Goal: Task Accomplishment & Management: Manage account settings

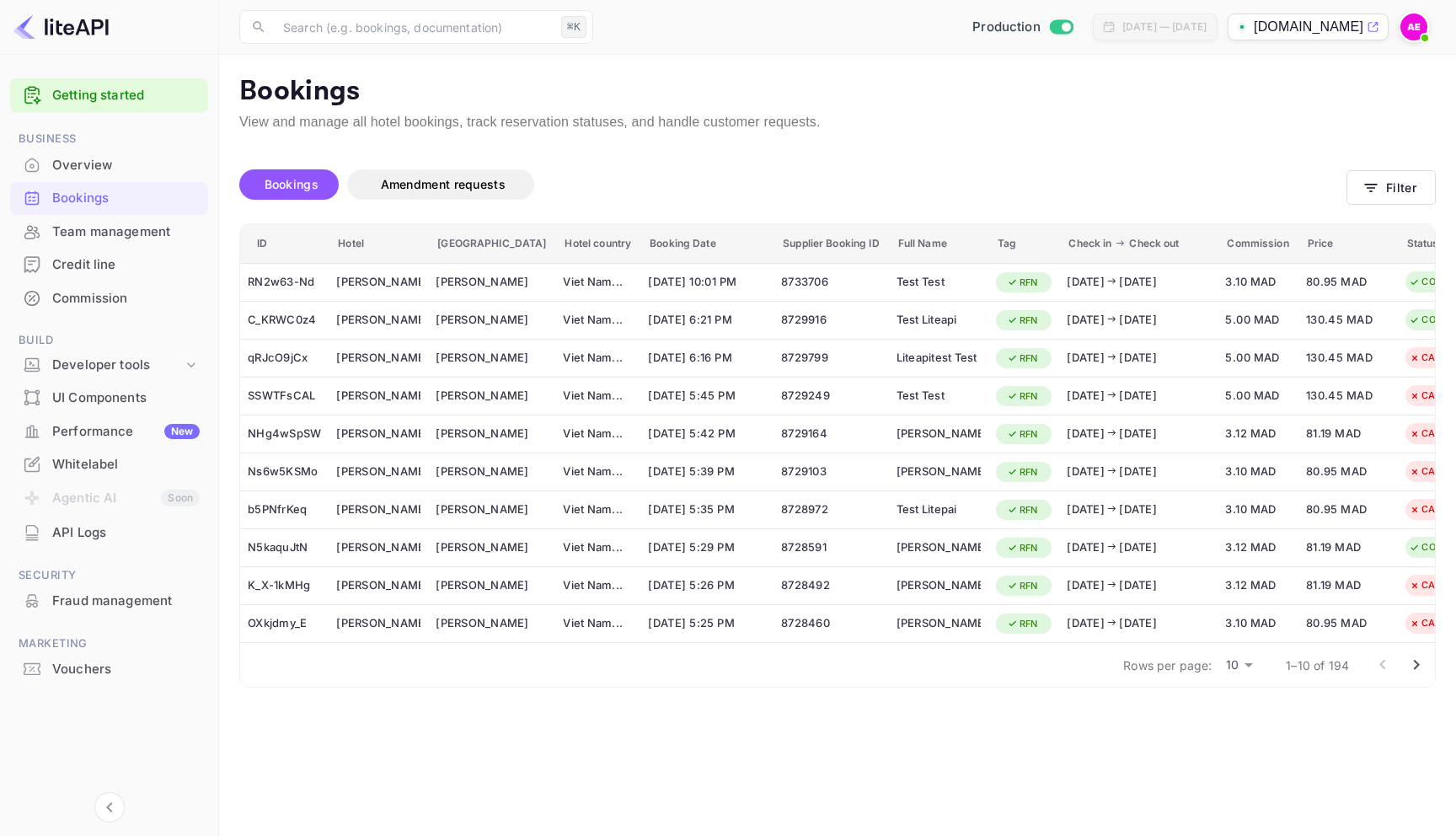
click at [1008, 117] on p "View and manage all hotel bookings, track reservation statuses, and handle cust…" at bounding box center [837, 122] width 1196 height 20
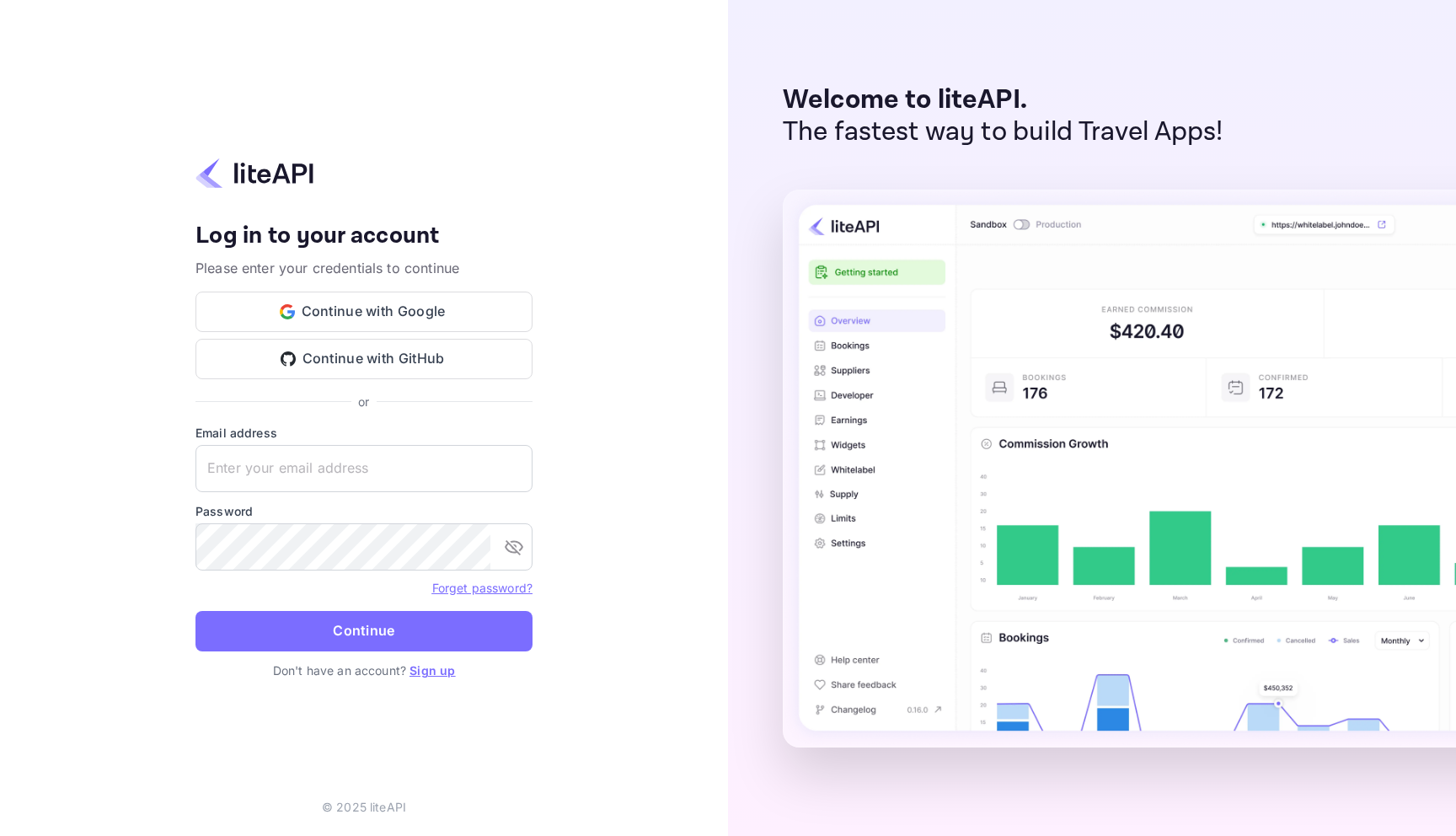
drag, startPoint x: 839, startPoint y: 769, endPoint x: 870, endPoint y: 820, distance: 59.7
click at [870, 820] on div at bounding box center [1203, 575] width 841 height 773
click at [360, 475] on input "text" at bounding box center [364, 468] width 337 height 47
click at [371, 319] on button "Continue with Google" at bounding box center [364, 311] width 337 height 40
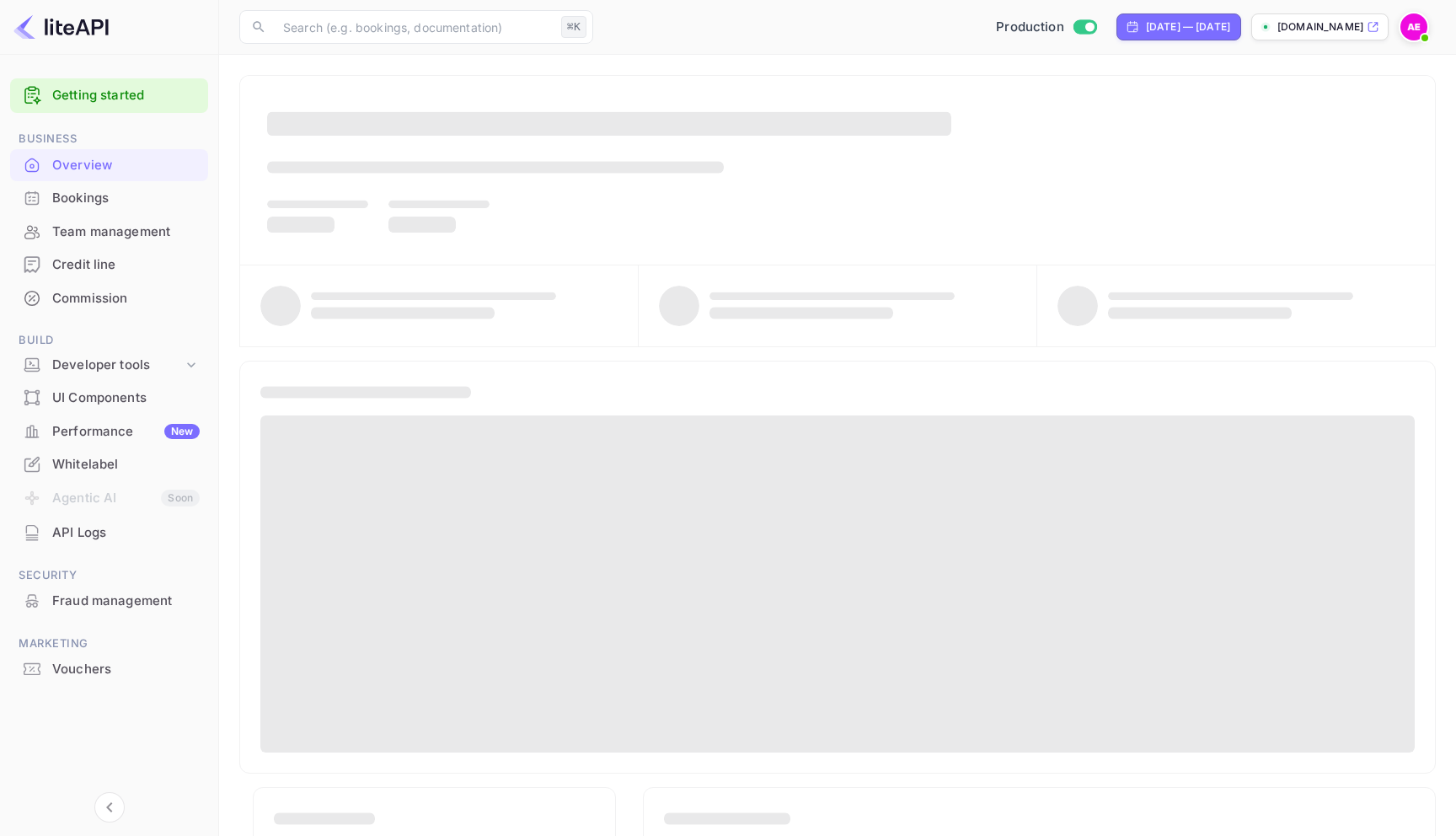
click at [115, 200] on div "Bookings" at bounding box center [126, 198] width 148 height 19
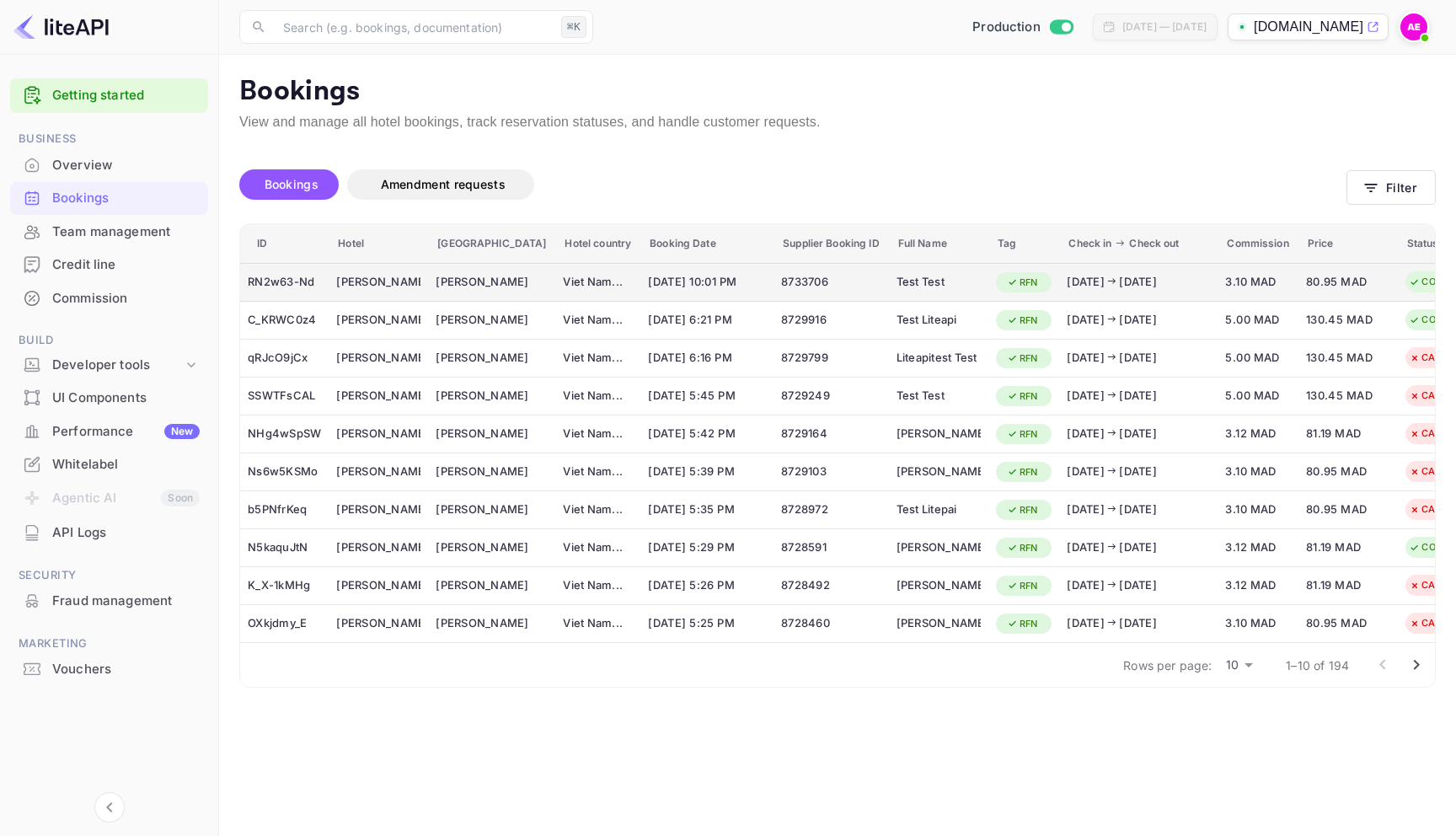
click at [1067, 285] on div "2025/10/01 2025/10/02" at bounding box center [1138, 282] width 143 height 17
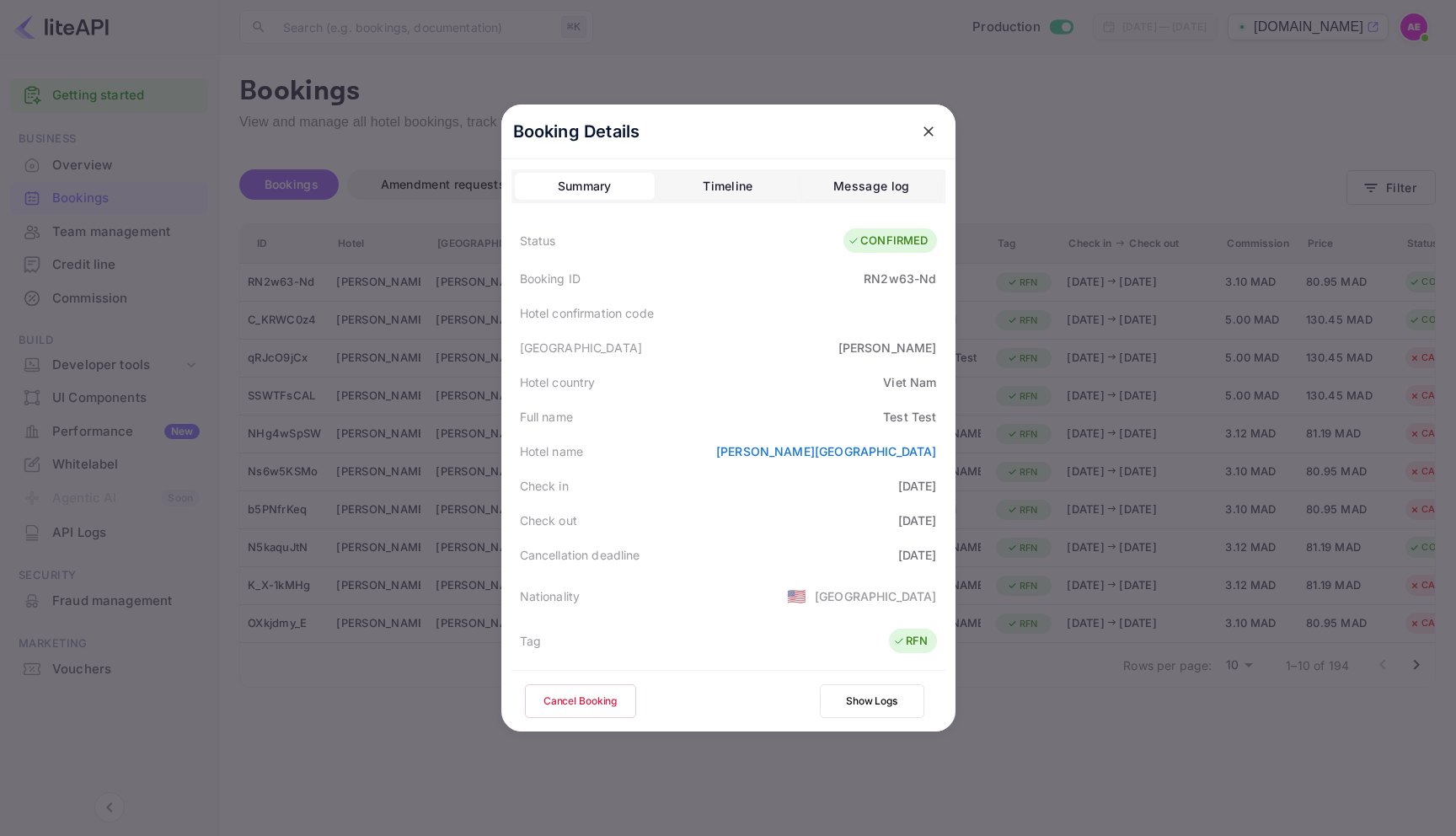
click at [920, 273] on div "RN2w63-Nd" at bounding box center [899, 277] width 73 height 17
copy div "RN2w63-Nd"
click at [922, 140] on button "close" at bounding box center [928, 131] width 30 height 30
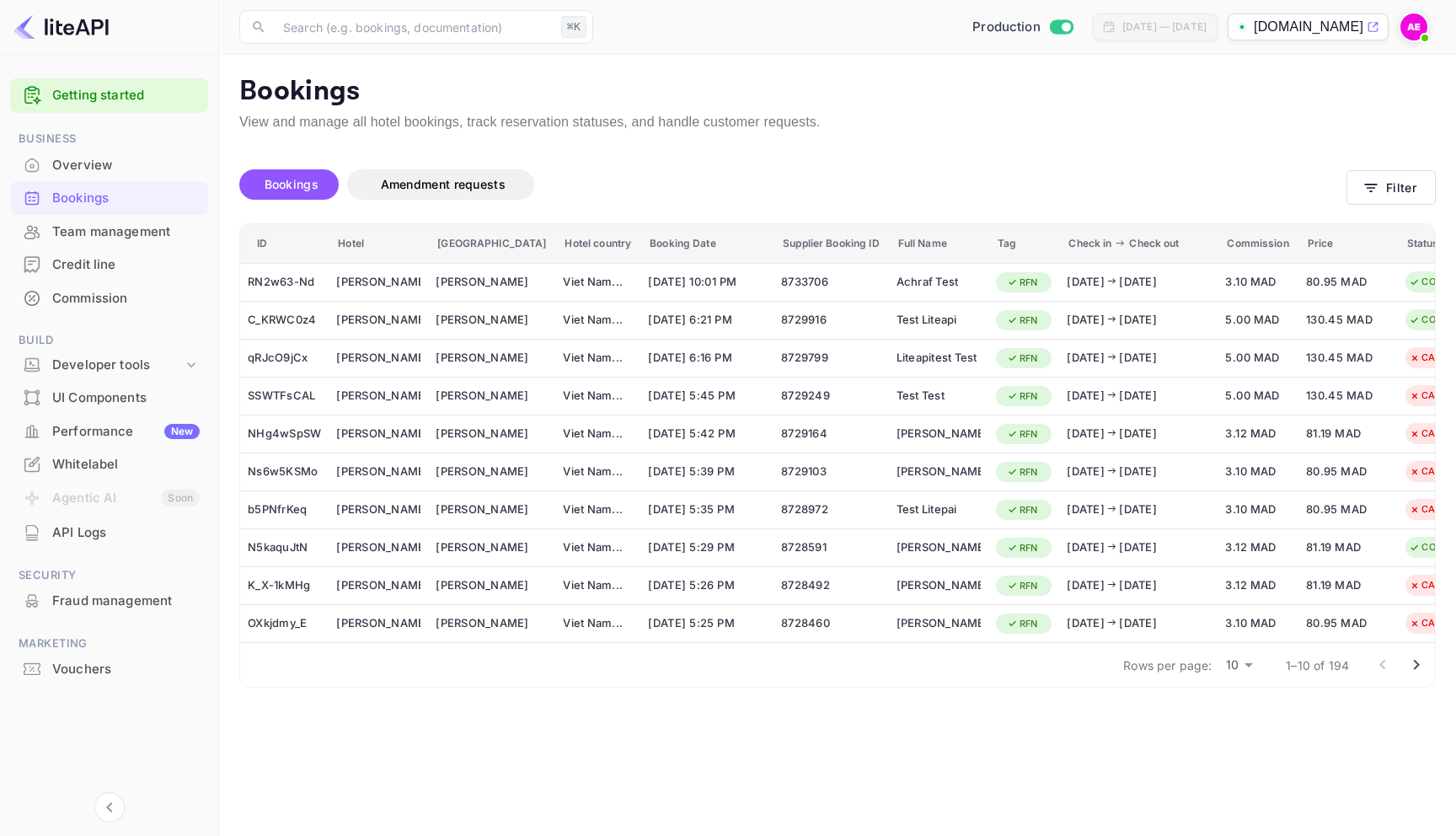
click at [1249, 665] on body "Getting started Business Overview Bookings Team management Credit line Commissi…" at bounding box center [728, 418] width 1456 height 836
click at [1226, 758] on li "50" at bounding box center [1239, 760] width 44 height 30
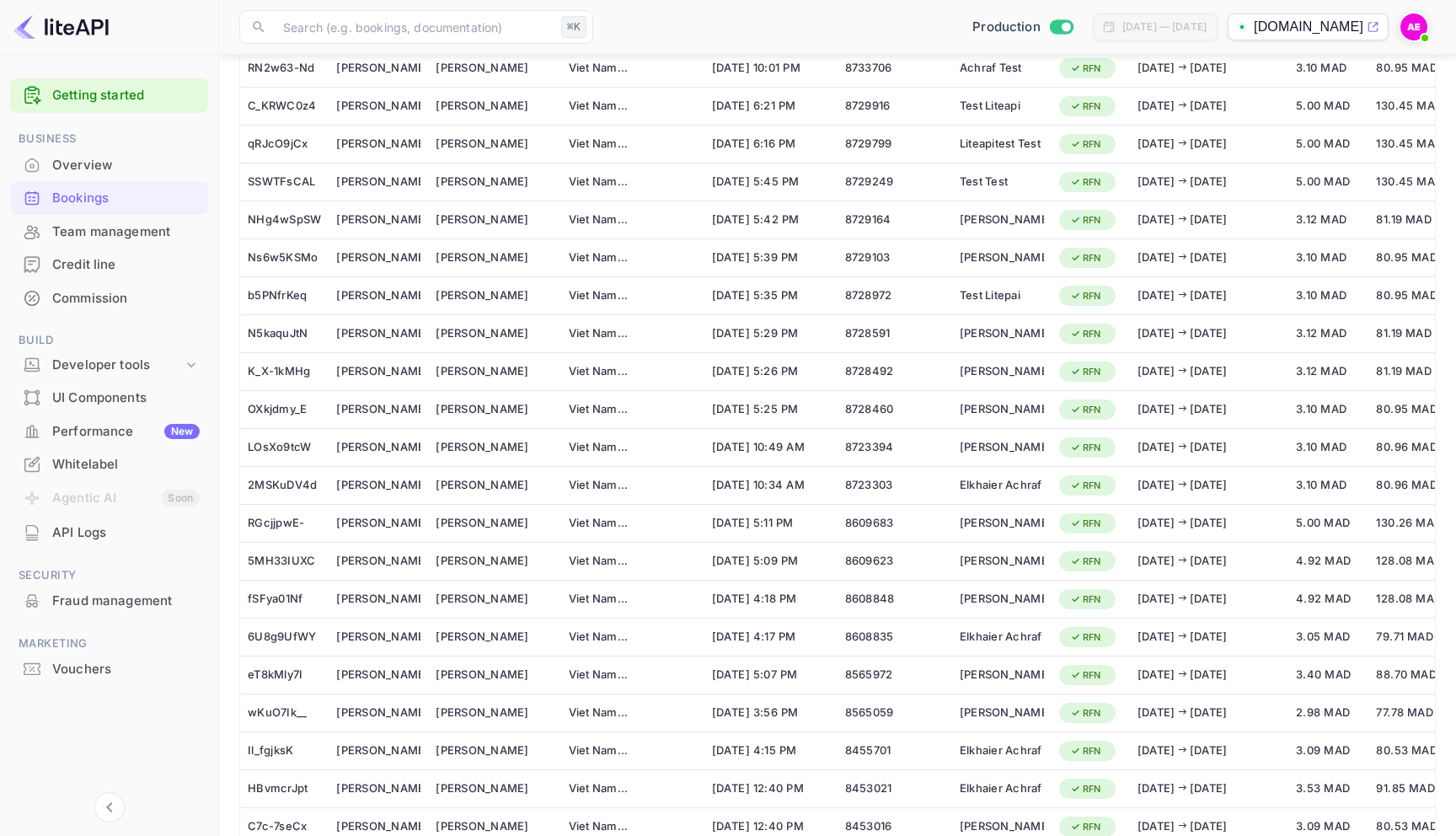
scroll to position [135, 0]
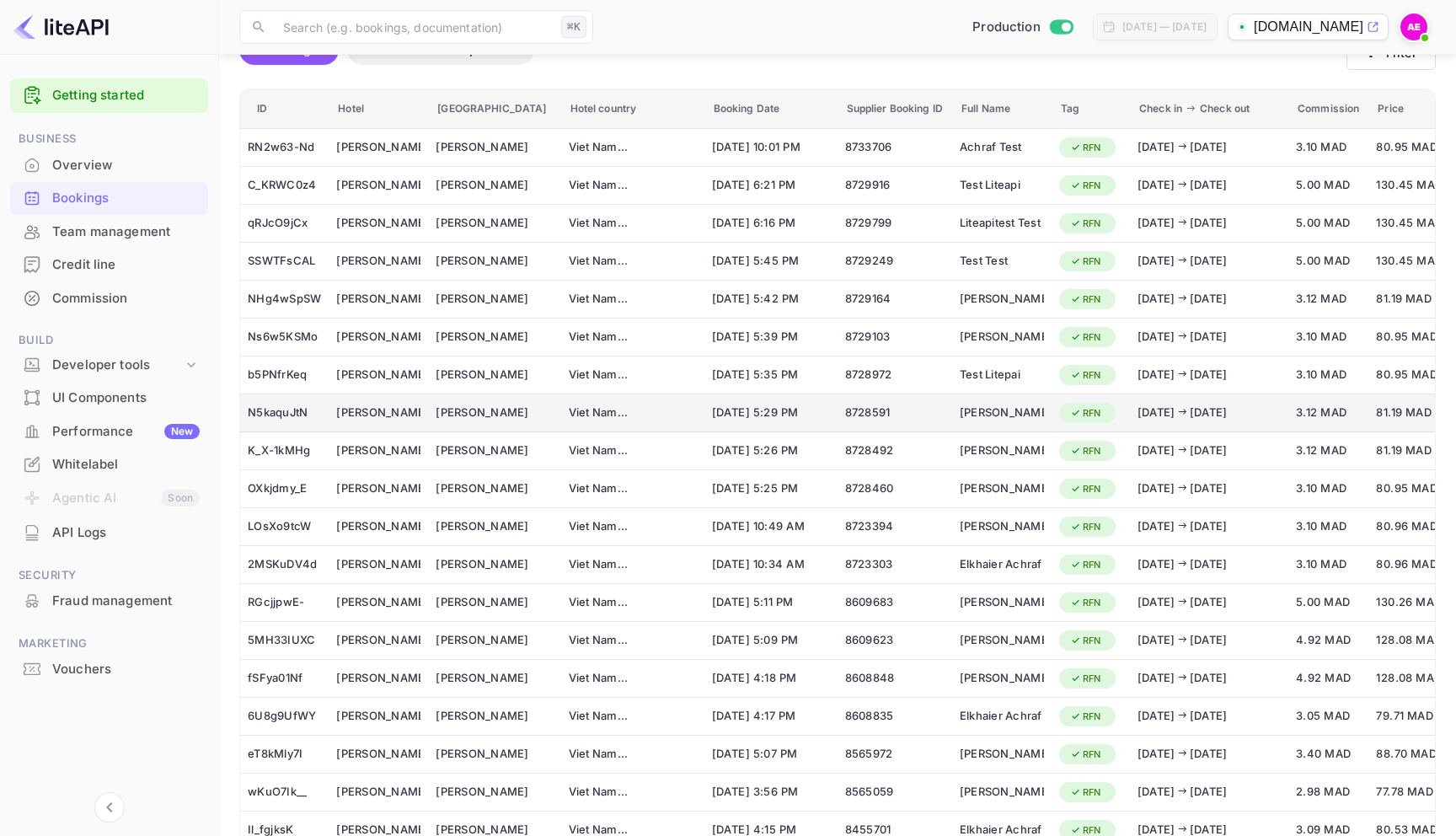
click at [1137, 421] on div "2025/10/17 2025/10/18" at bounding box center [1209, 412] width 143 height 17
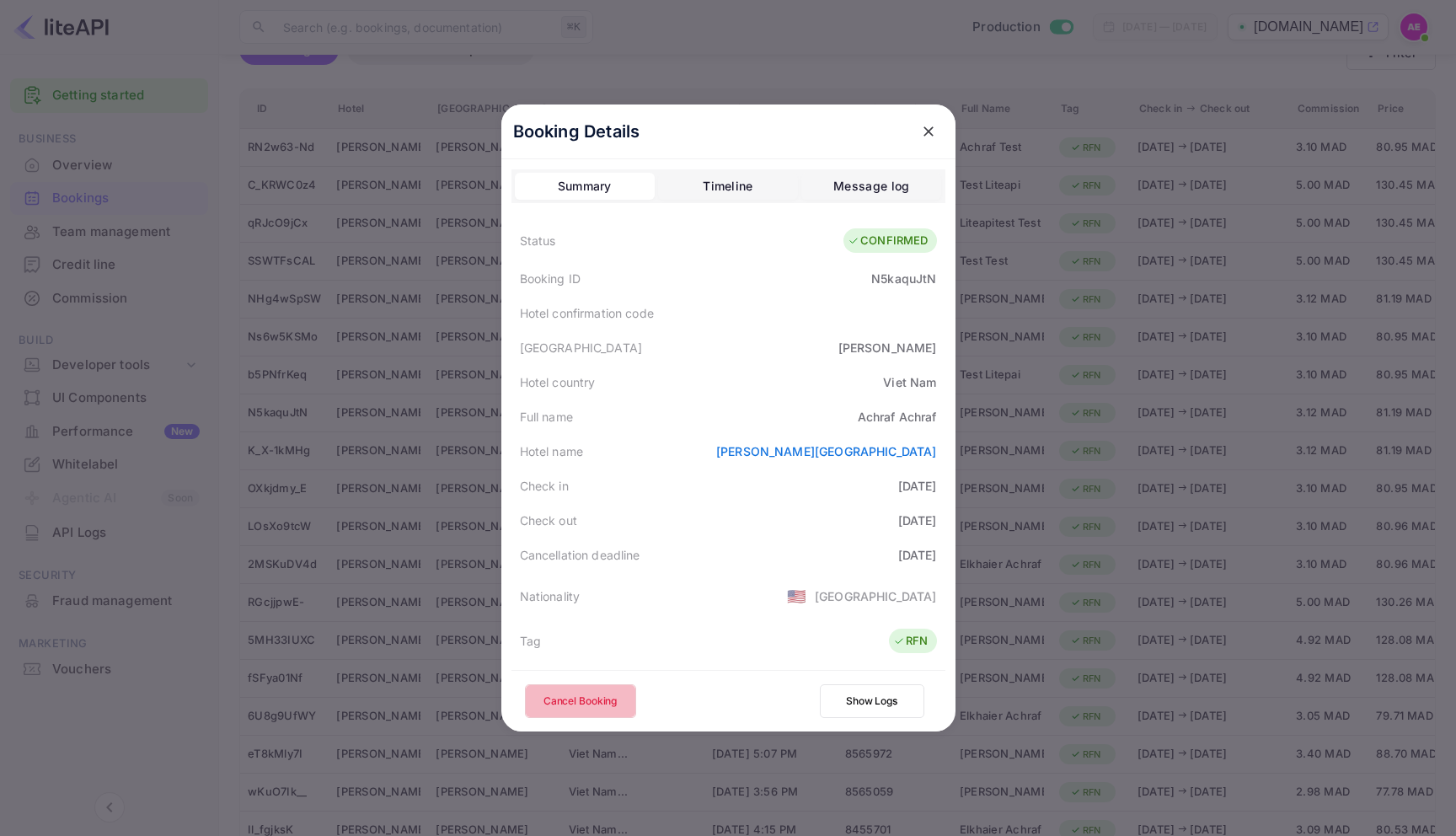
click at [596, 706] on button "Cancel Booking" at bounding box center [580, 701] width 111 height 34
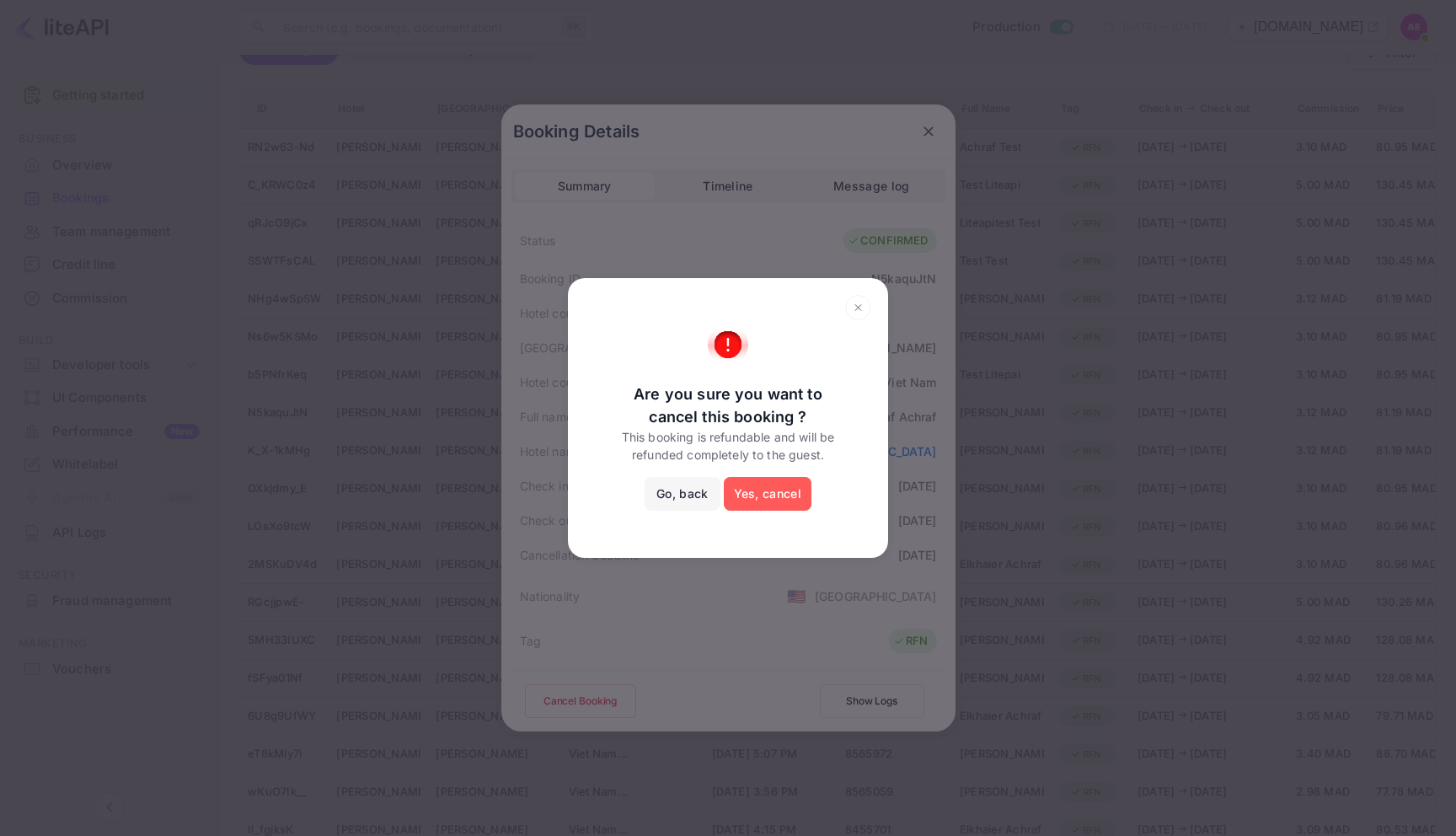
click at [773, 503] on button "Yes, cancel" at bounding box center [767, 493] width 87 height 34
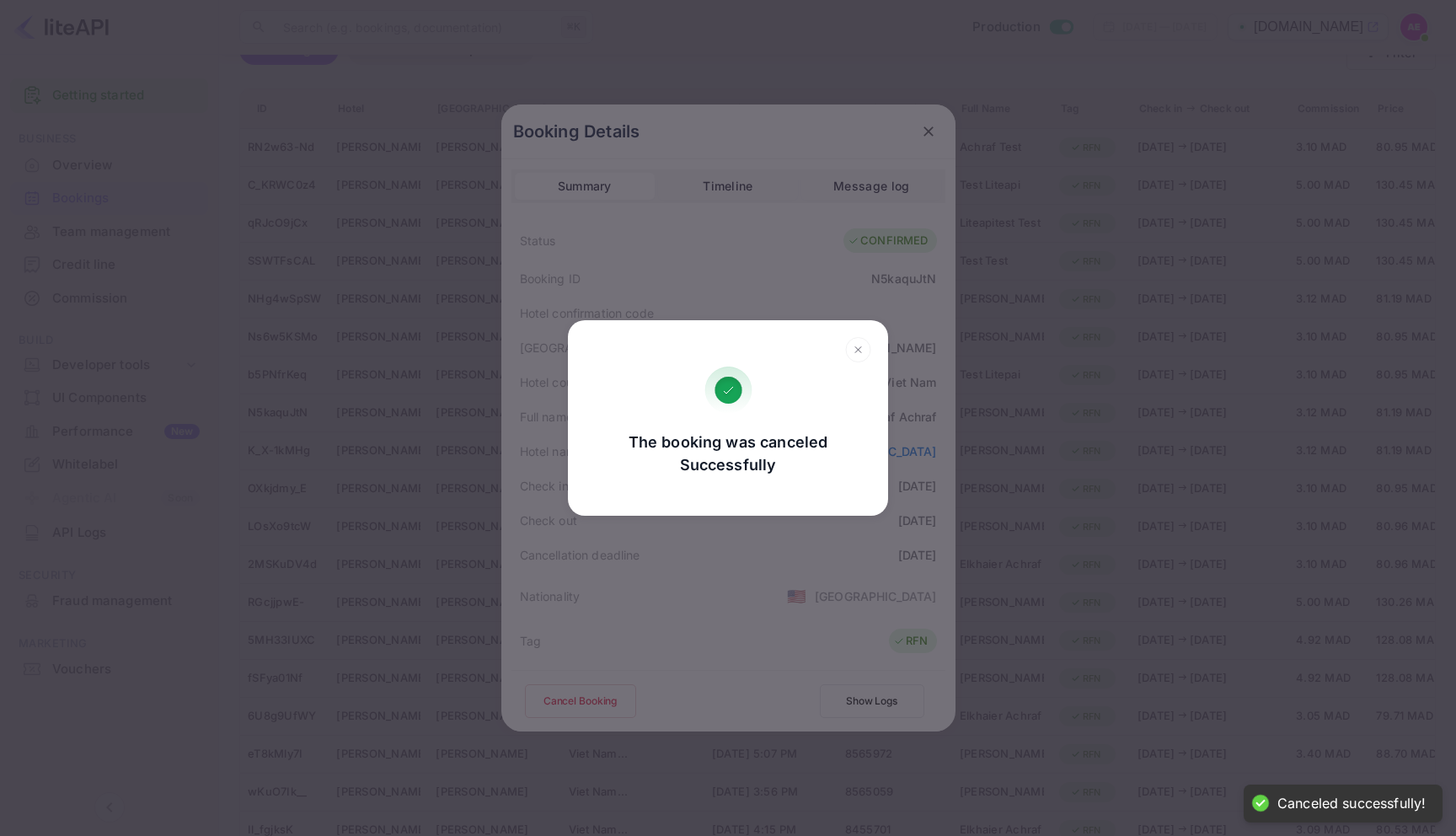
click at [857, 338] on rect at bounding box center [858, 350] width 25 height 25
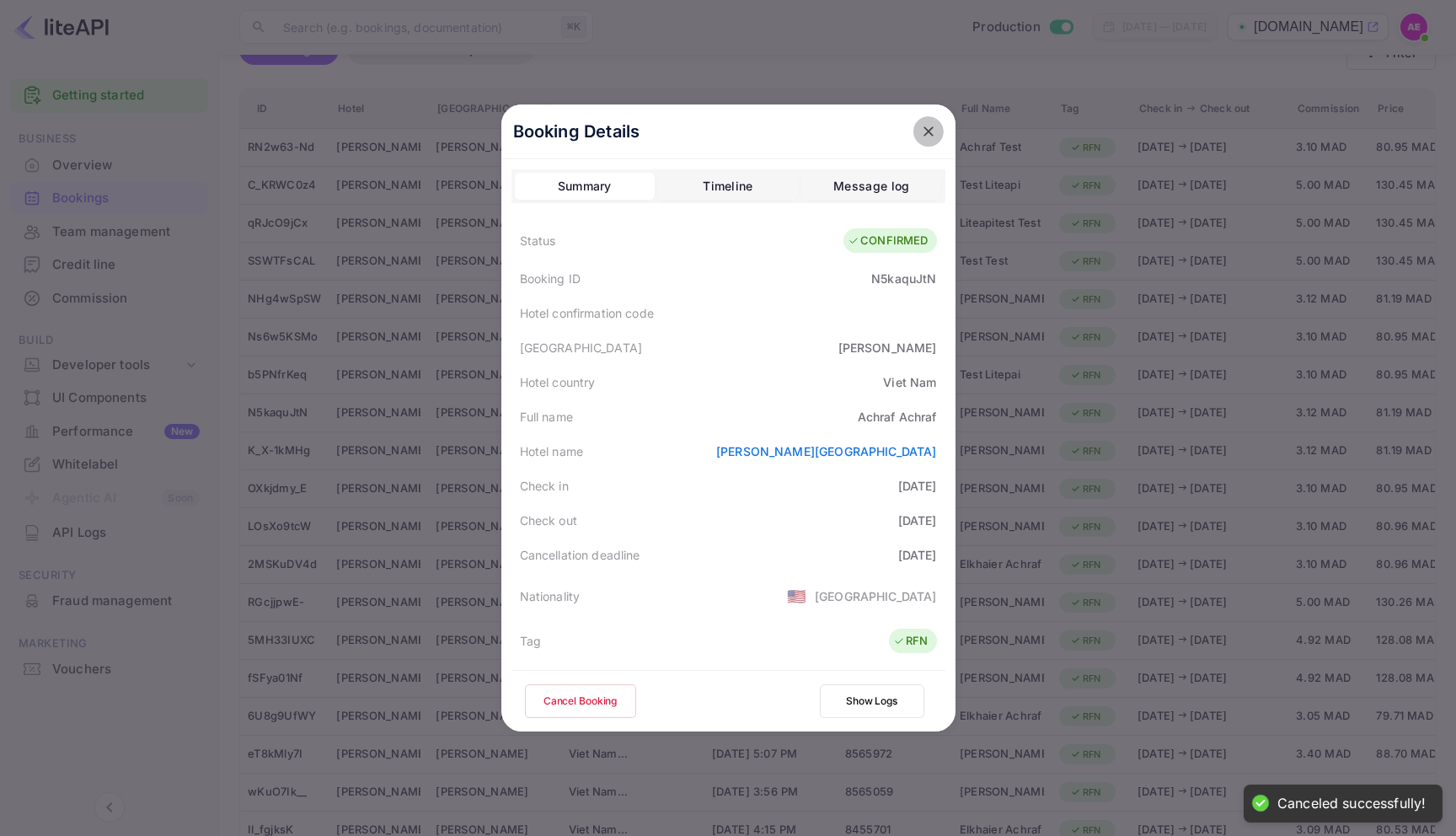
click at [929, 131] on icon "close" at bounding box center [928, 131] width 10 height 10
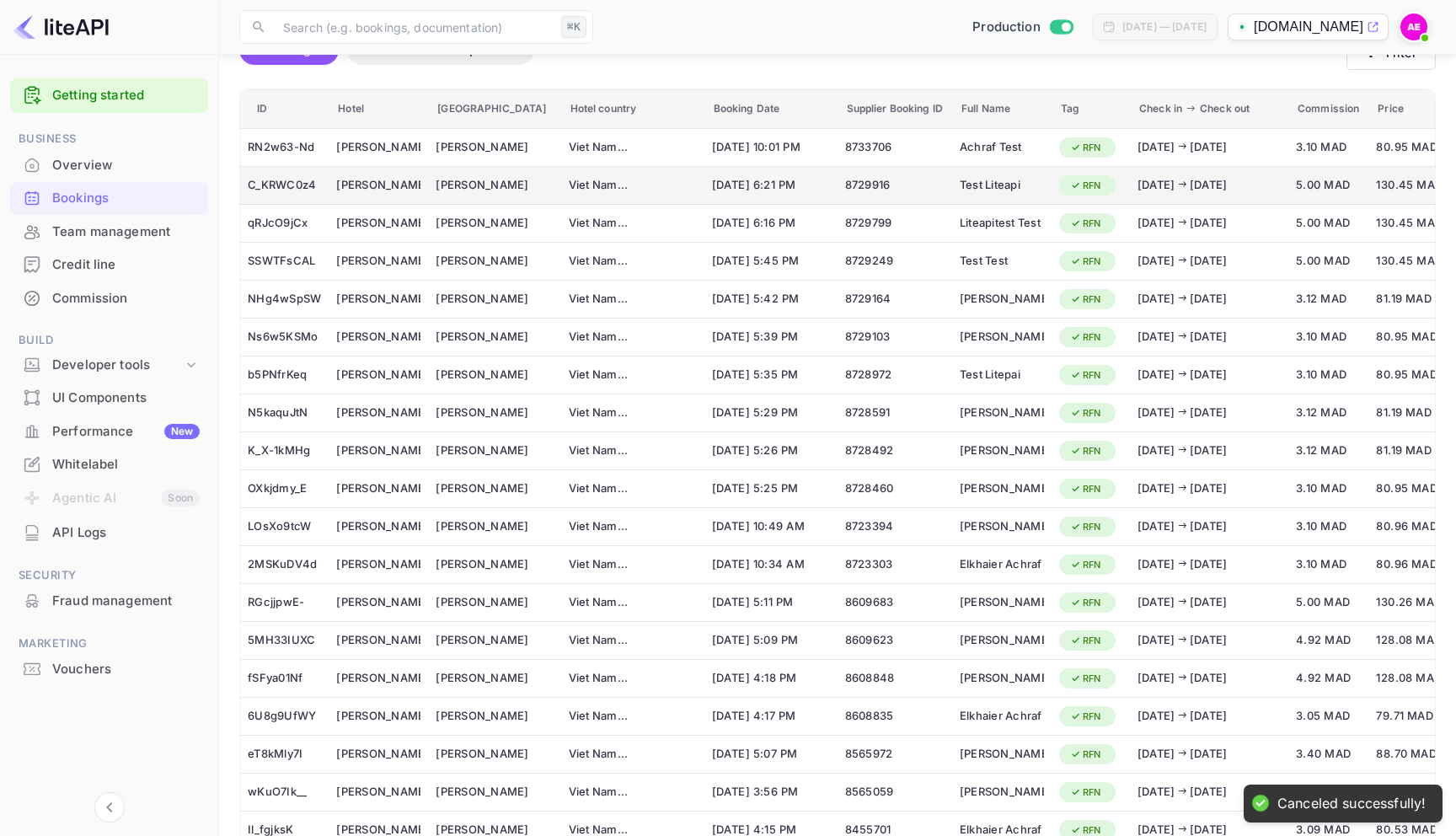
click at [845, 186] on div "8729916" at bounding box center [895, 185] width 99 height 27
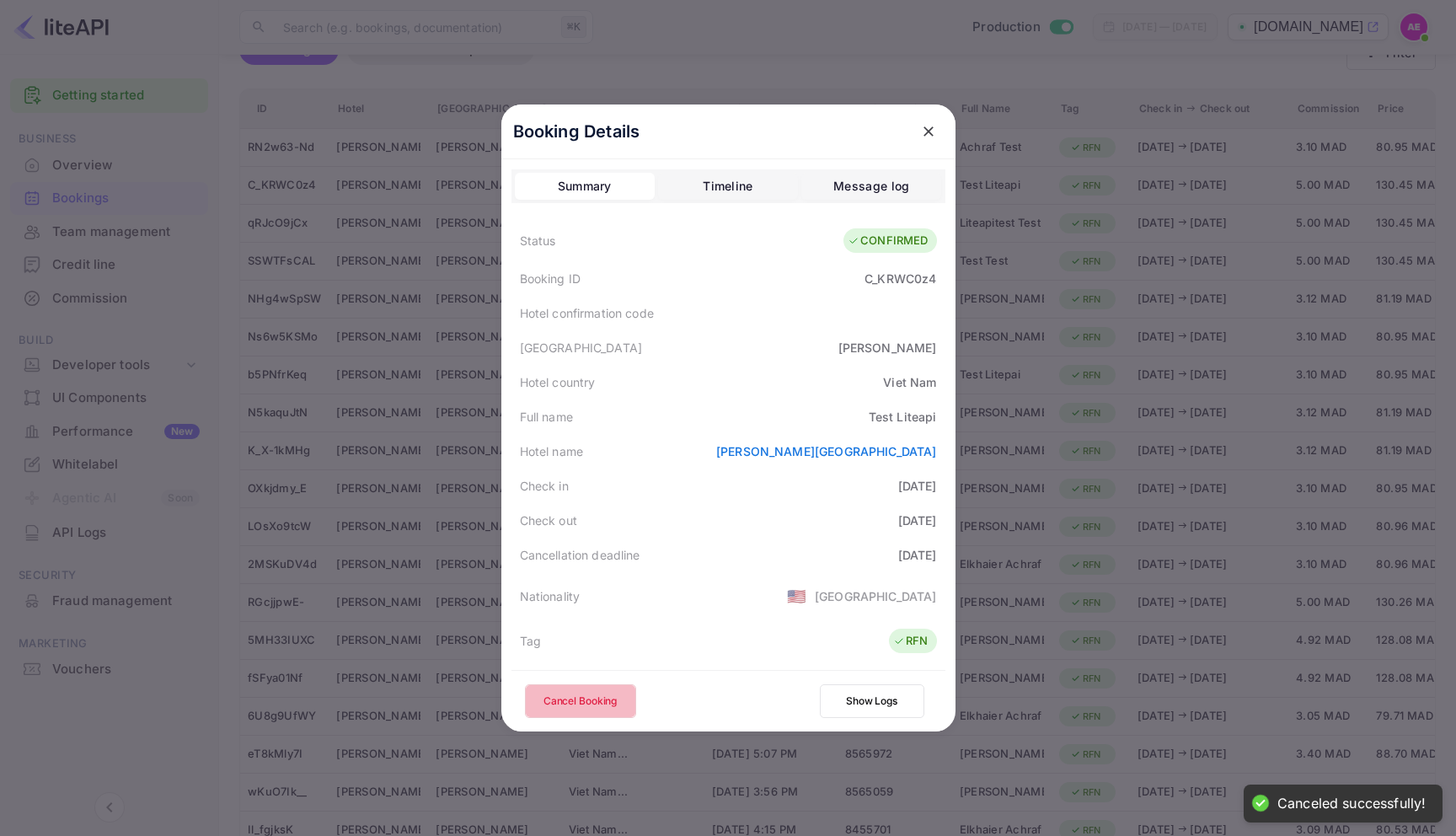
click at [589, 704] on button "Cancel Booking" at bounding box center [580, 701] width 111 height 34
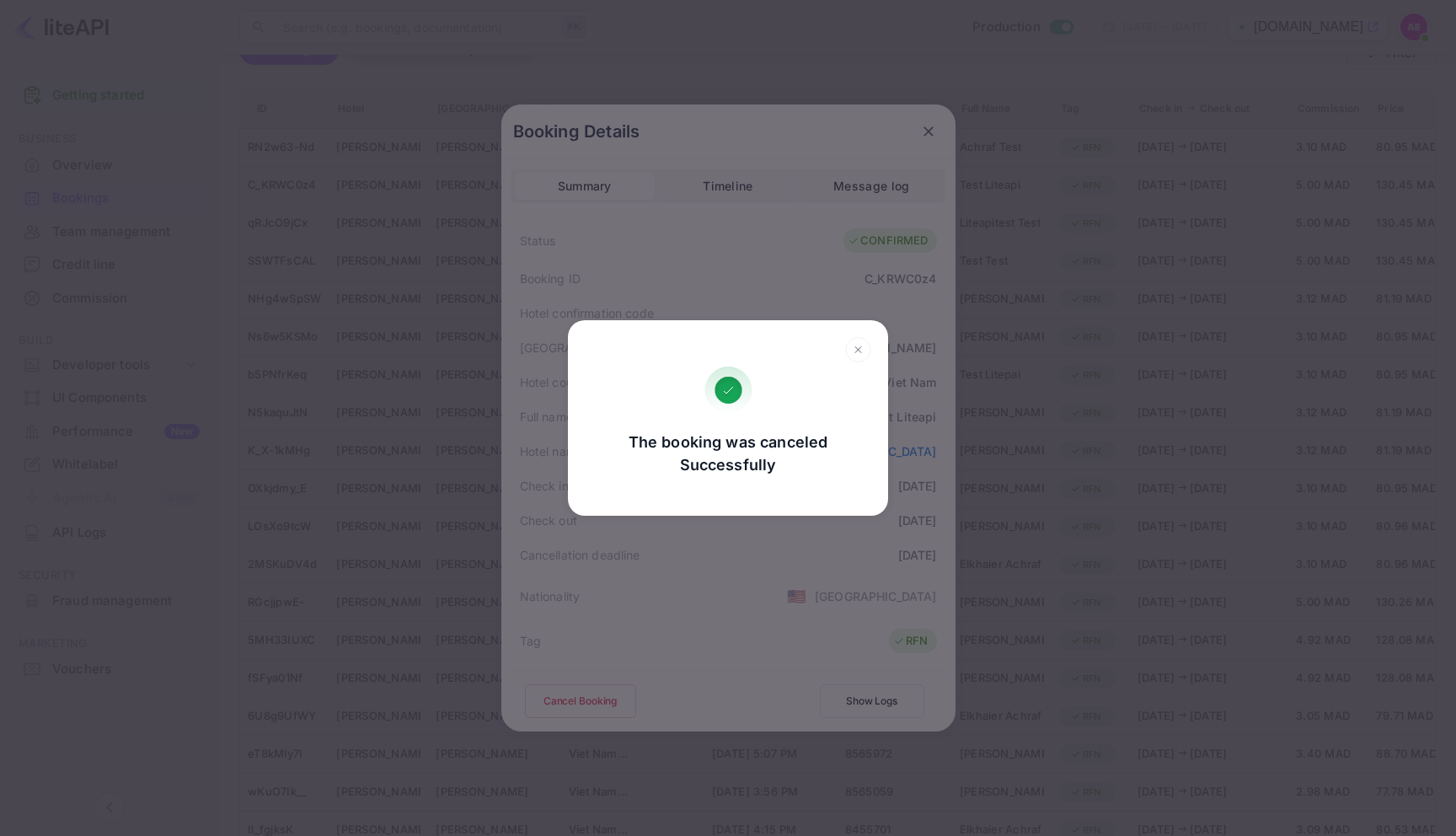
click at [854, 331] on h2 at bounding box center [728, 344] width 321 height 46
click at [854, 354] on icon at bounding box center [858, 350] width 26 height 26
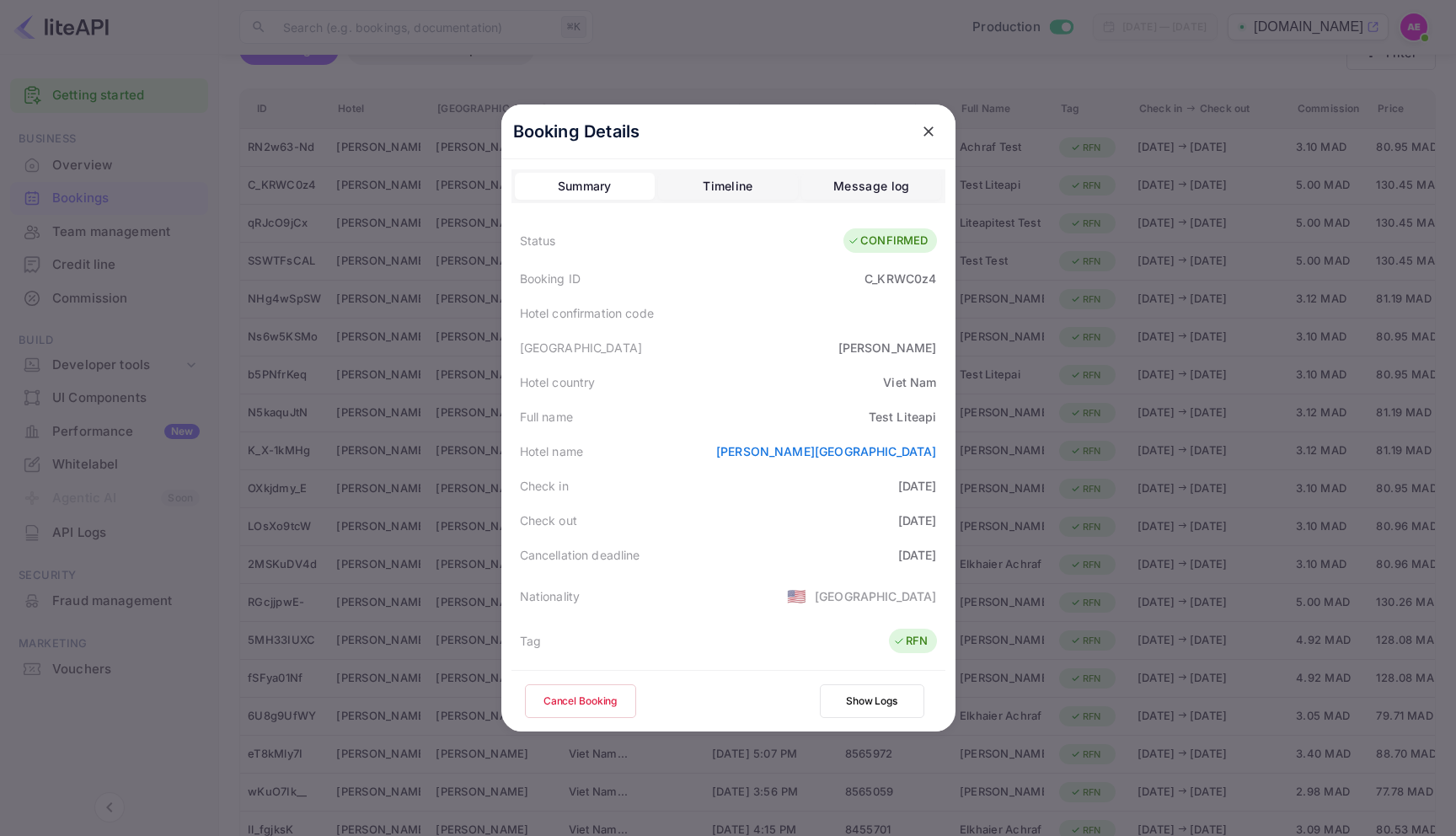
click at [921, 131] on icon "close" at bounding box center [929, 131] width 17 height 17
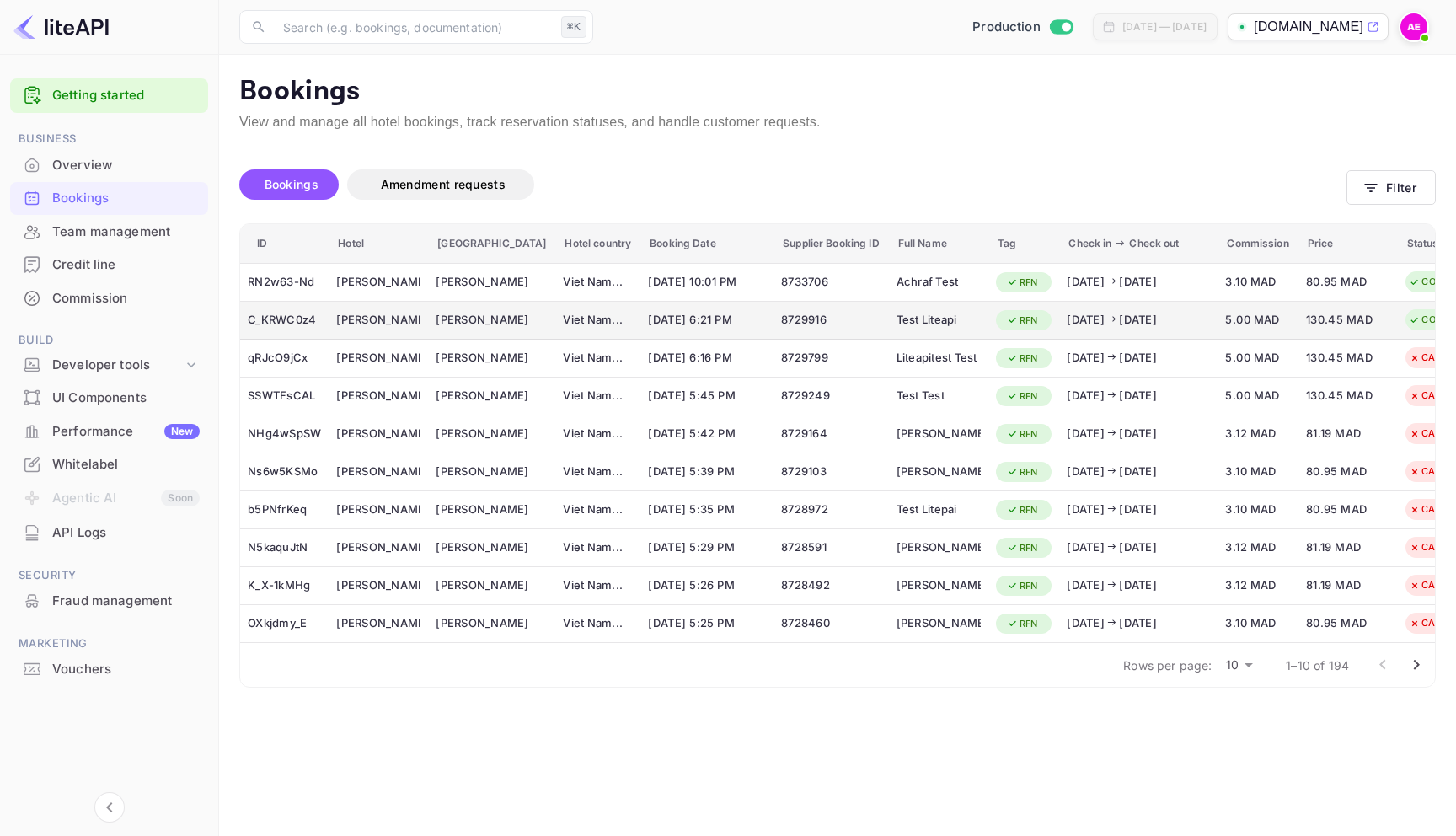
click at [578, 312] on td "Viet Nam ..." at bounding box center [597, 320] width 85 height 38
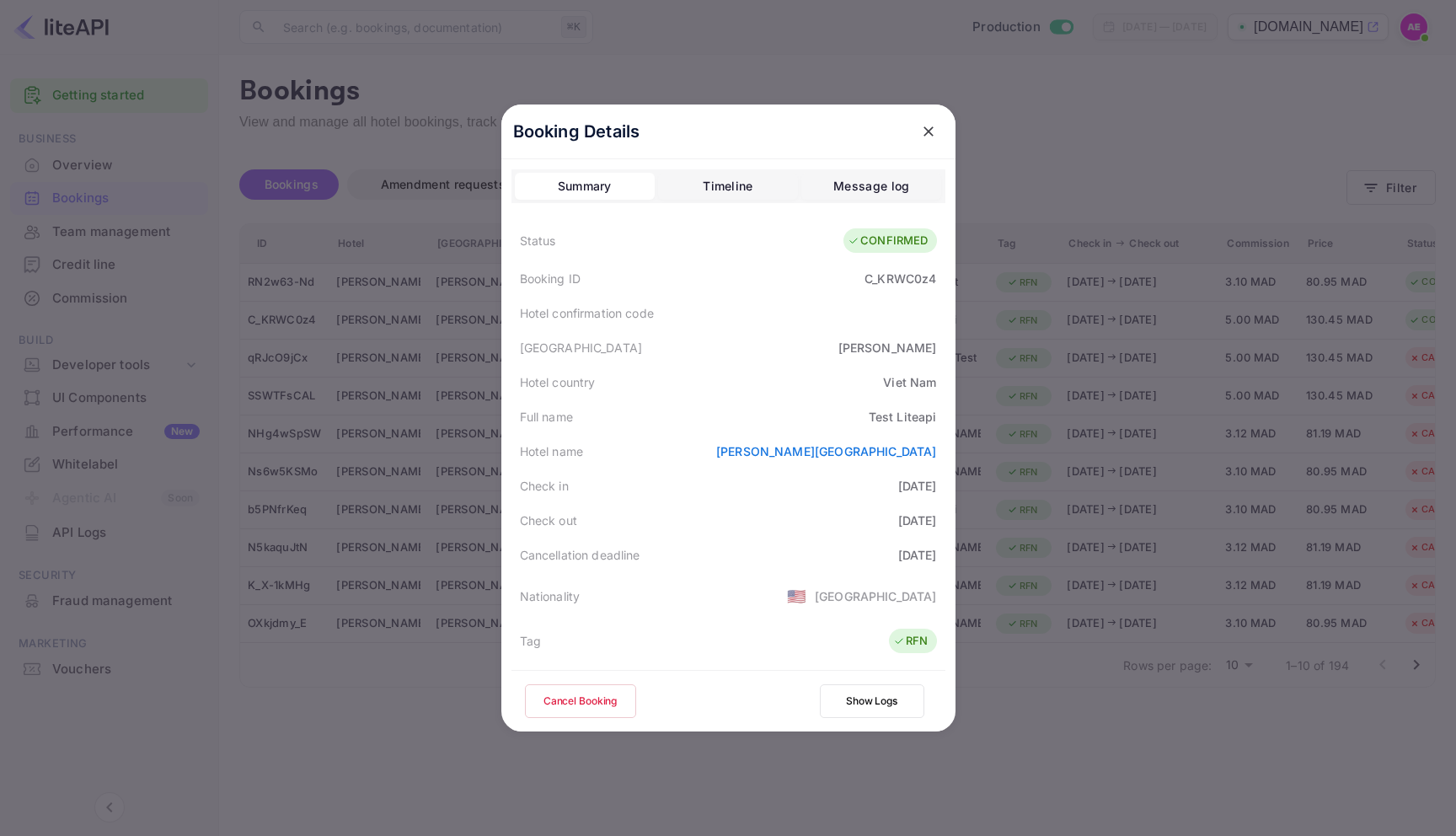
click at [599, 708] on button "Cancel Booking" at bounding box center [580, 701] width 111 height 34
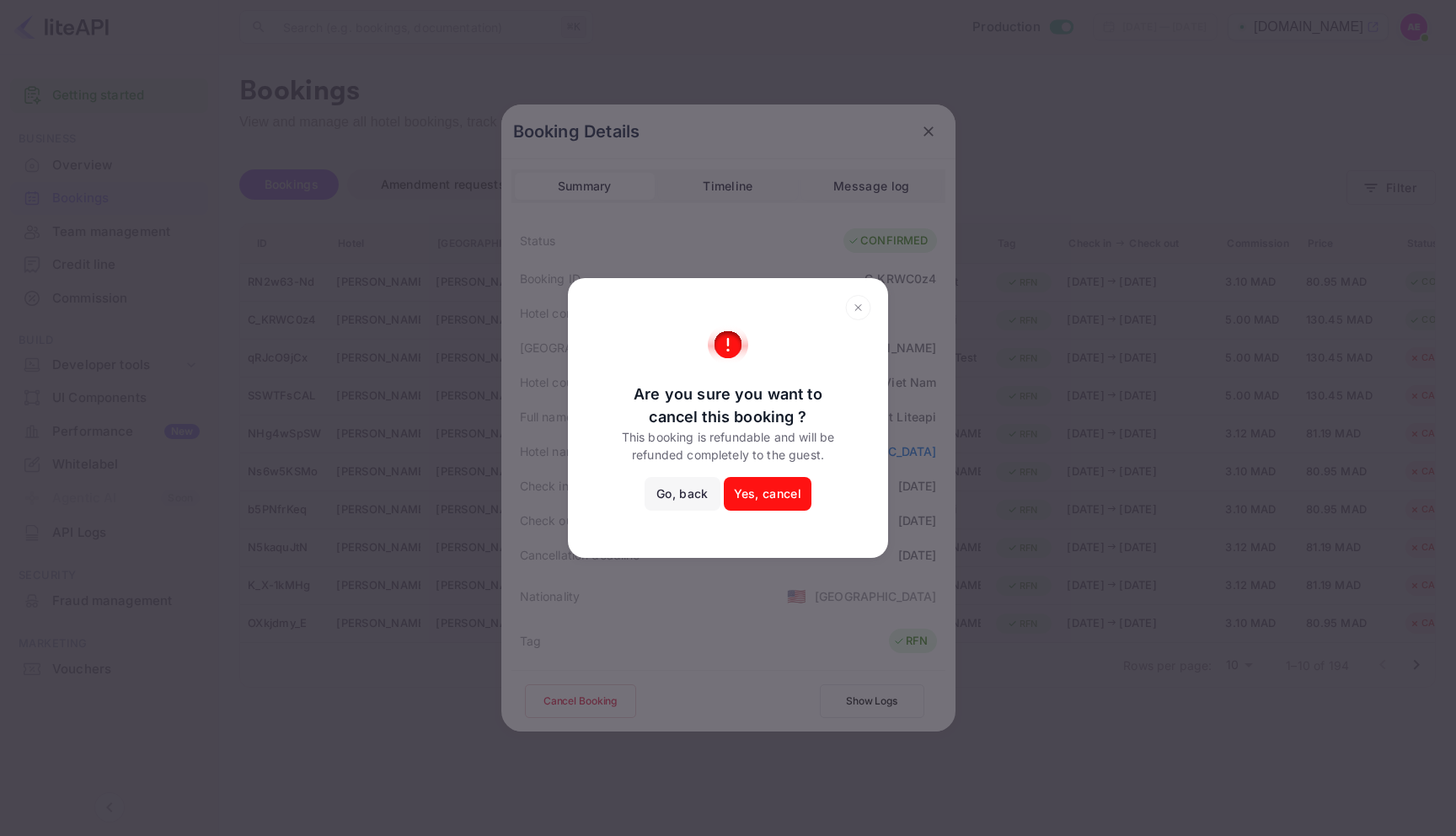
click at [768, 503] on button "Yes, cancel" at bounding box center [767, 493] width 87 height 34
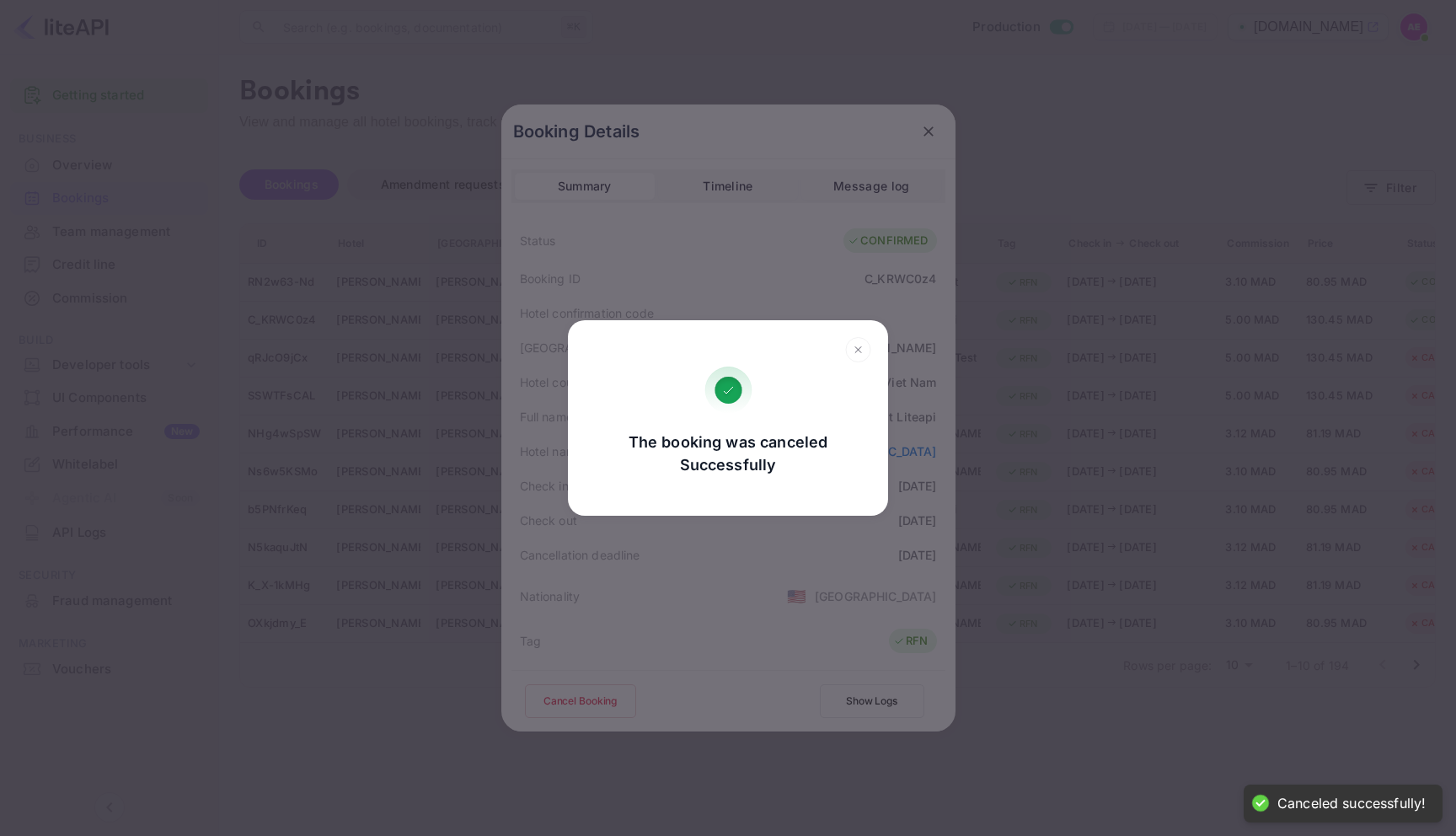
click at [860, 354] on icon at bounding box center [858, 350] width 26 height 26
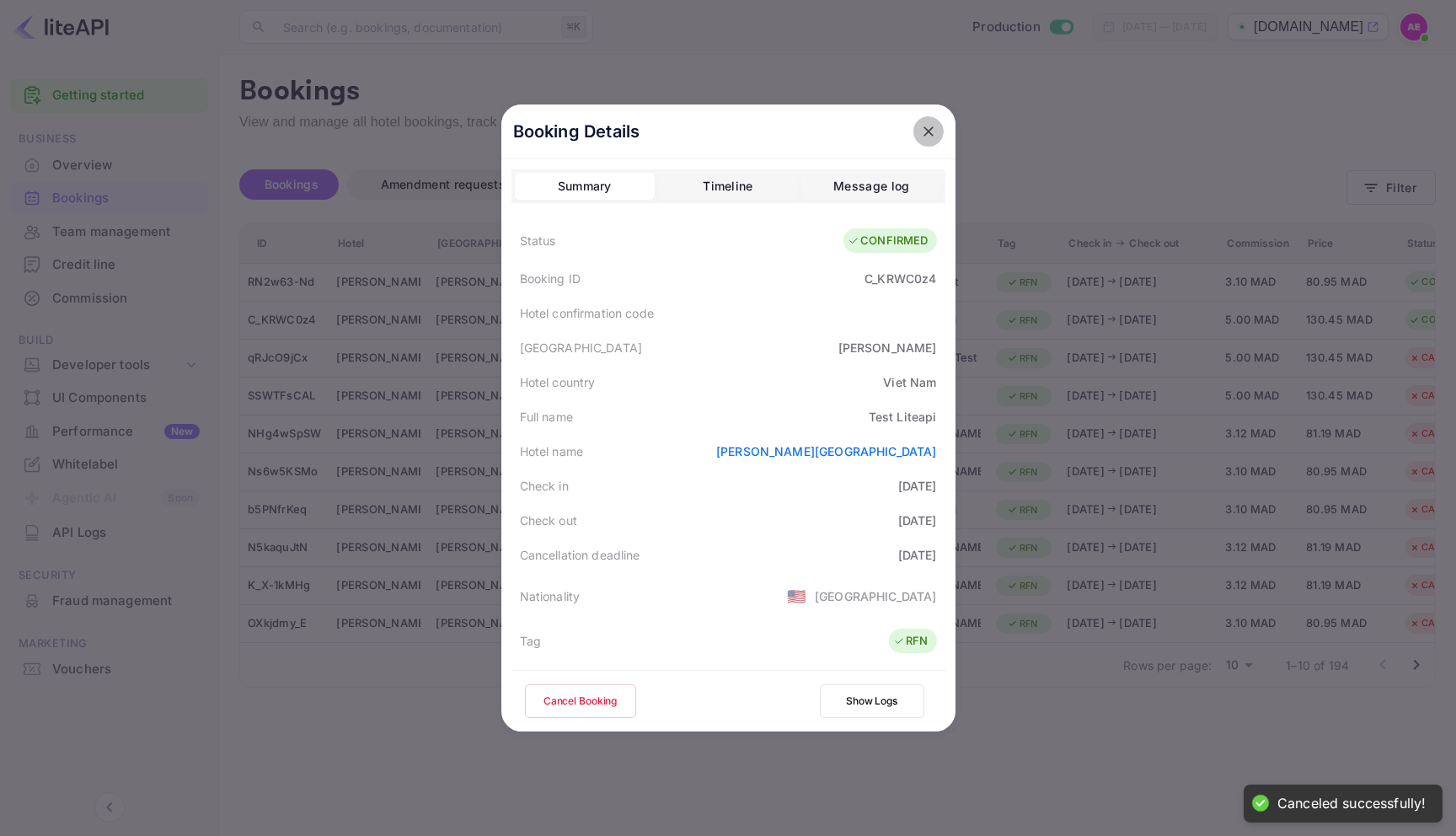
click at [928, 127] on icon "close" at bounding box center [929, 131] width 17 height 17
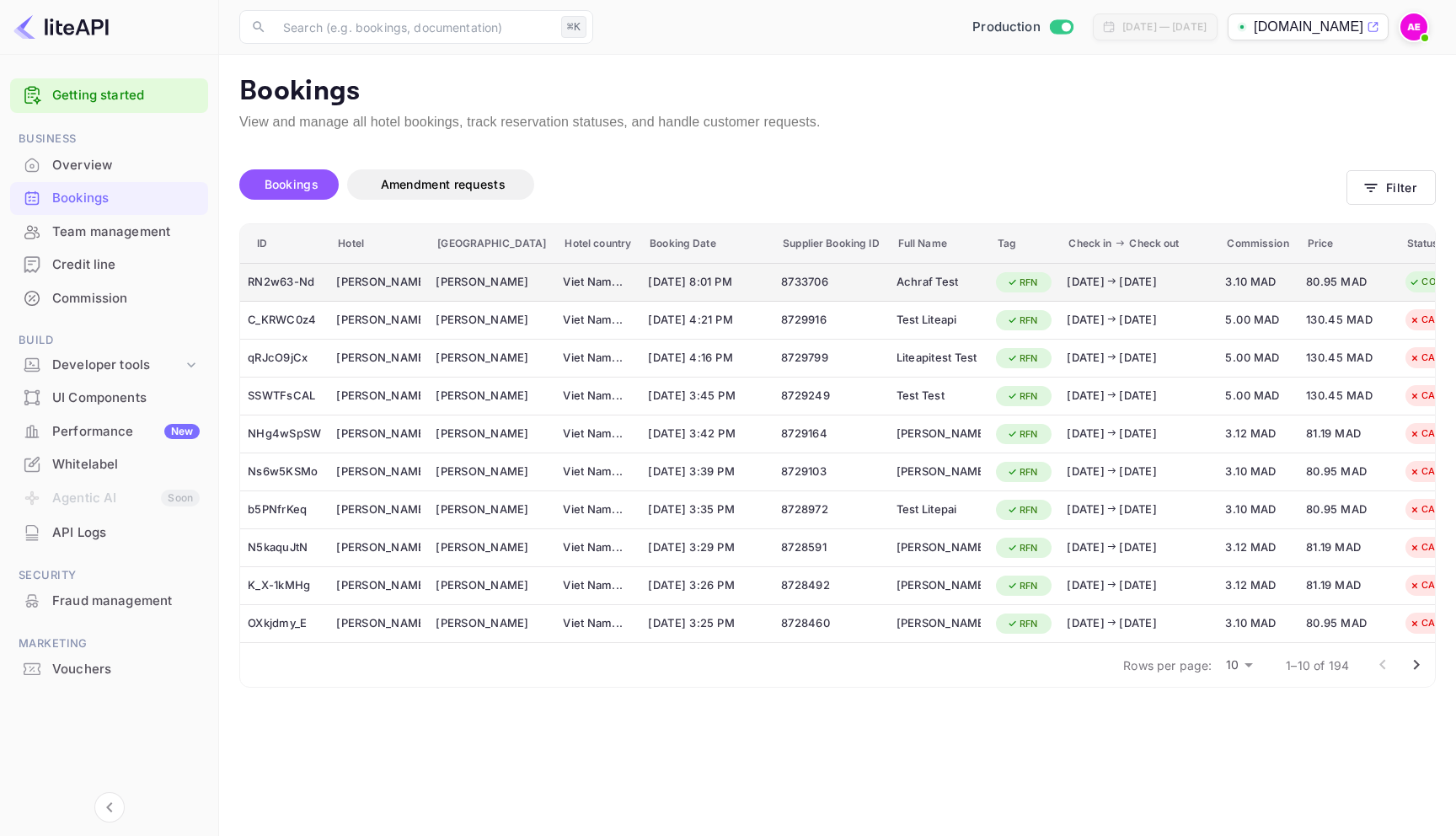
click at [816, 280] on div "8733706" at bounding box center [830, 282] width 99 height 27
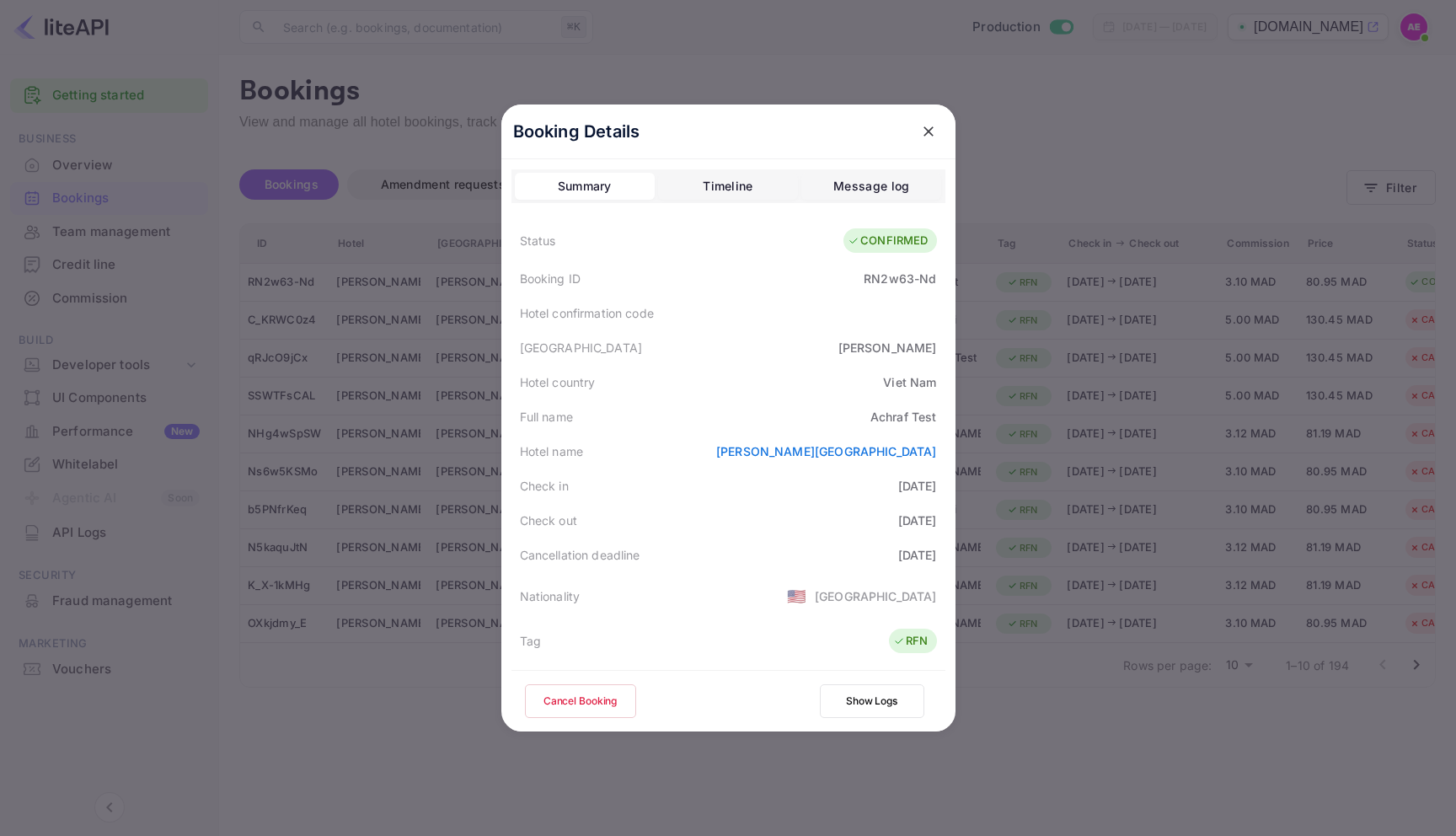
click at [593, 699] on button "Cancel Booking" at bounding box center [580, 701] width 111 height 34
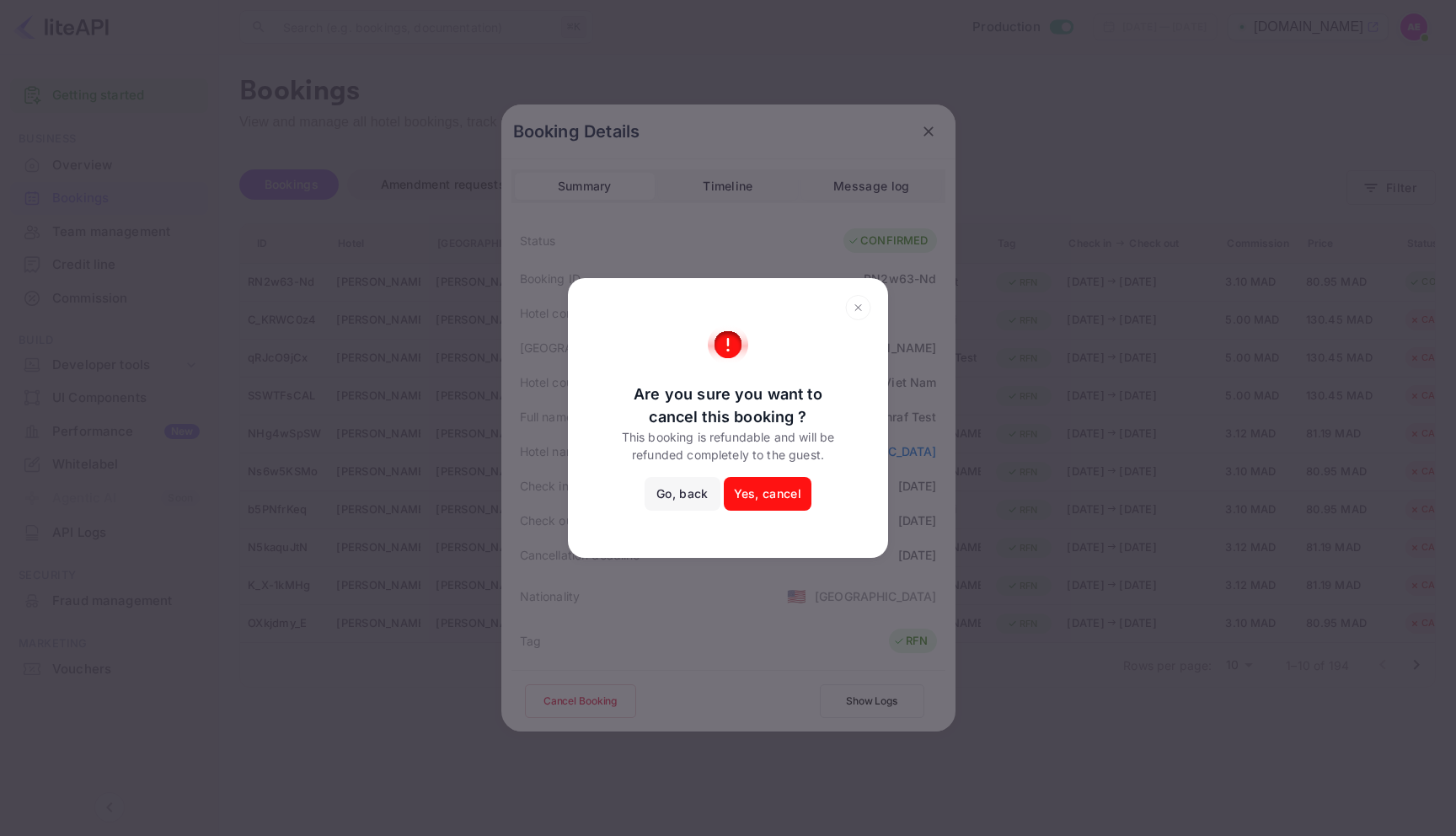
click at [771, 496] on button "Yes, cancel" at bounding box center [767, 493] width 87 height 34
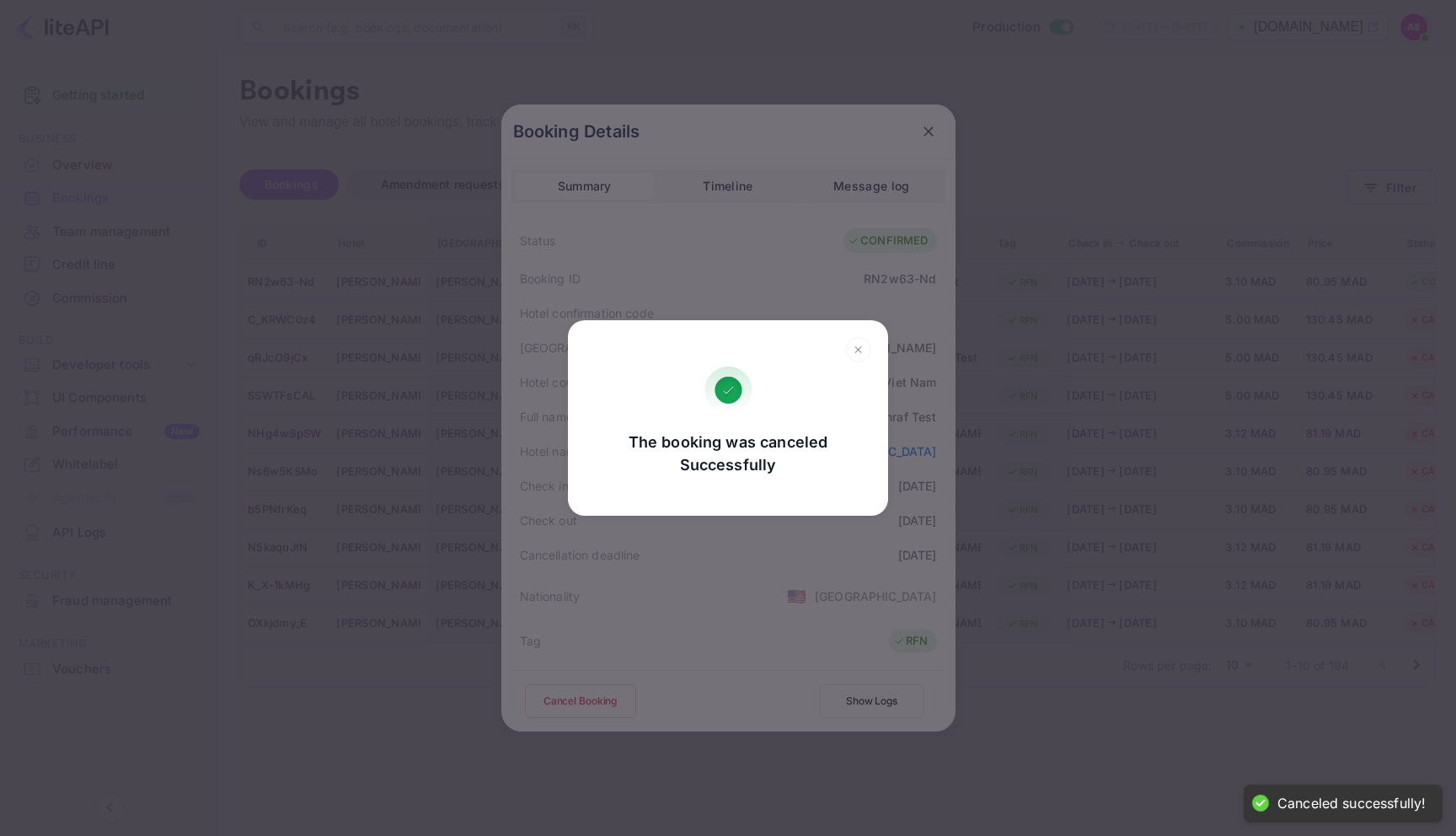
click at [864, 347] on icon at bounding box center [858, 350] width 26 height 26
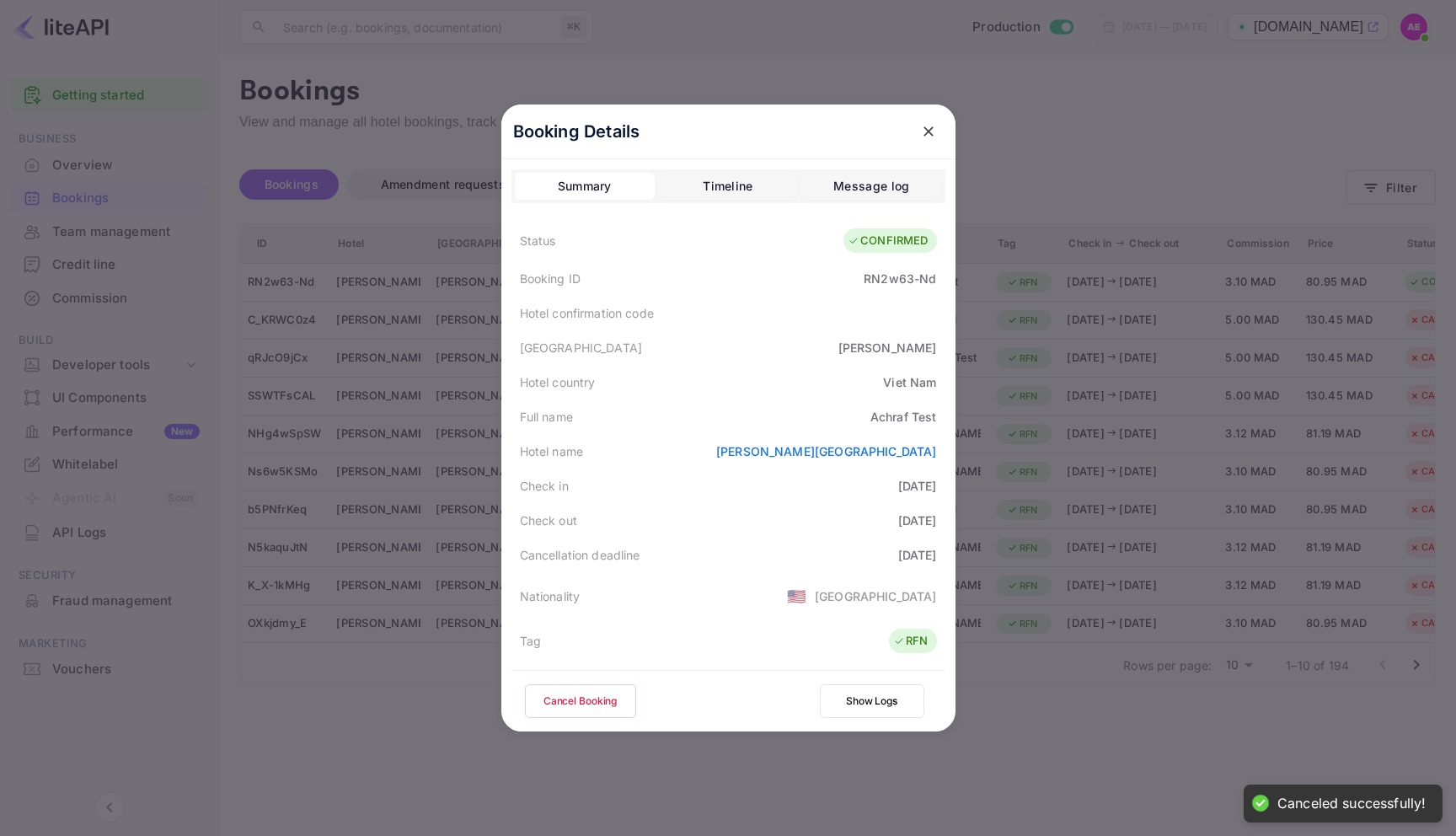
click at [933, 141] on button "close" at bounding box center [928, 131] width 30 height 30
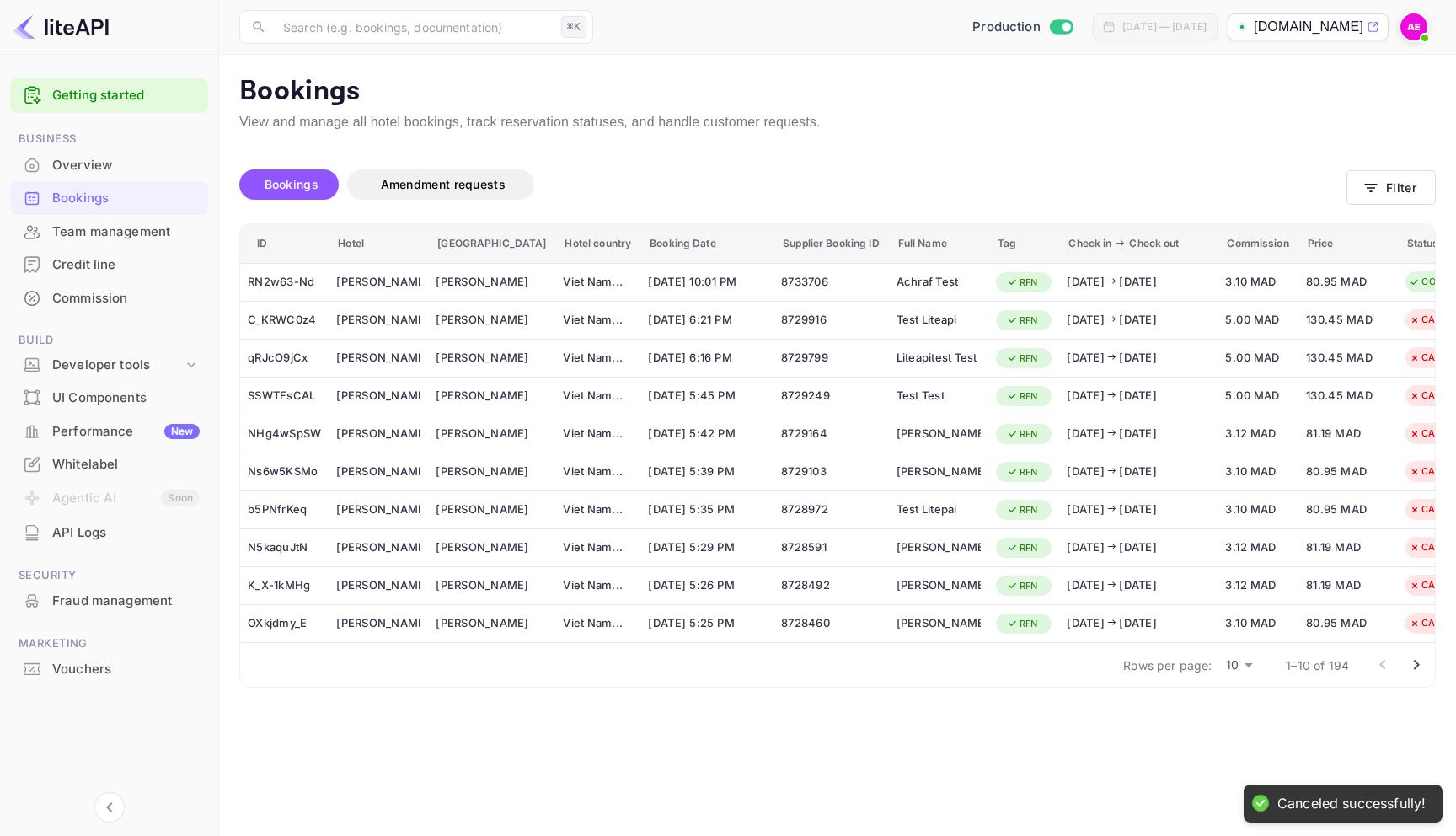
click at [998, 141] on div "Canceled successfully! Bookings Amendment requests Filter ID Hotel Hotel city H…" at bounding box center [827, 427] width 1216 height 590
click at [1001, 108] on div "Bookings View and manage all hotel bookings, track reservation statuses, and ha…" at bounding box center [837, 107] width 1196 height 64
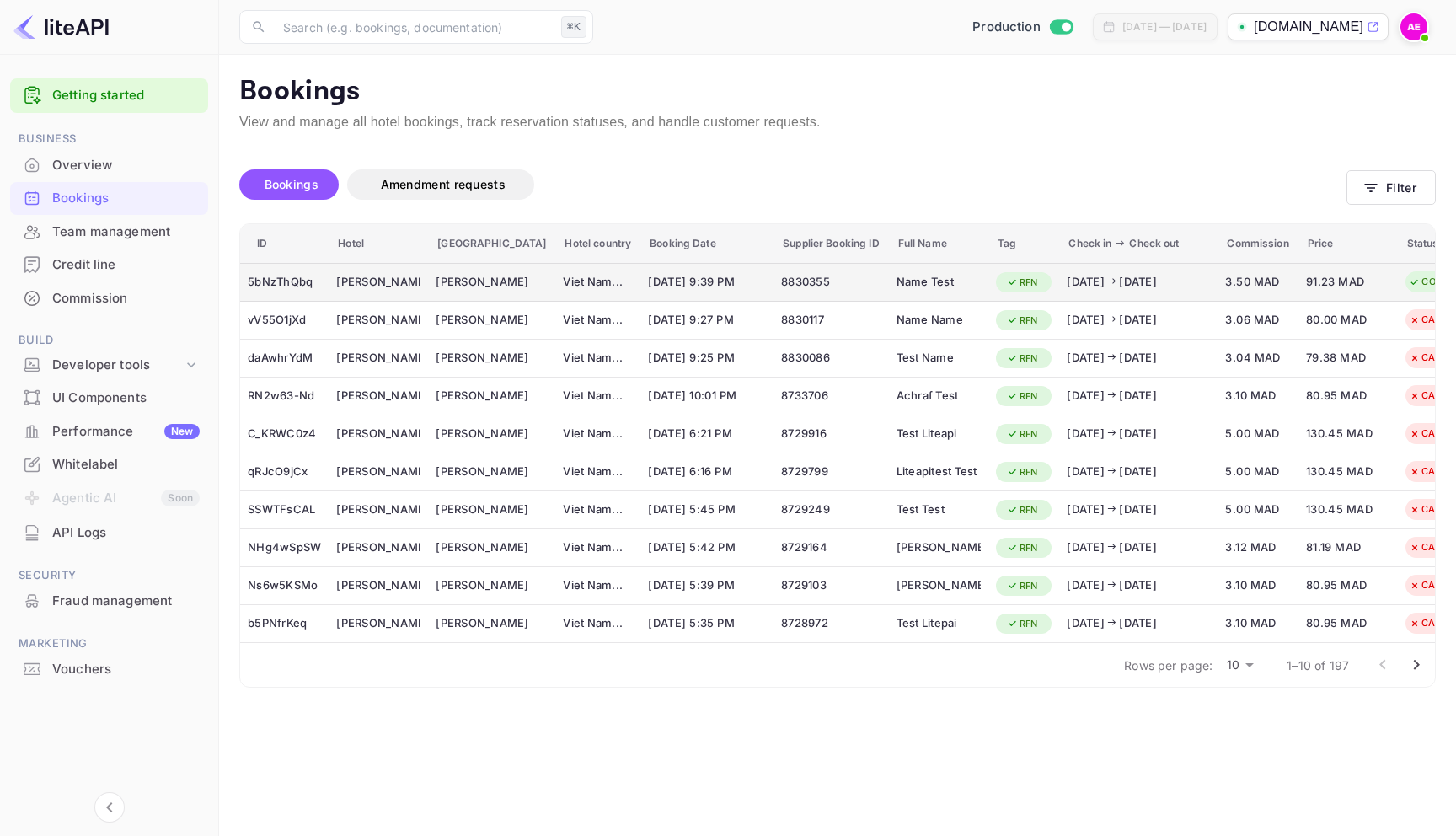
click at [1067, 277] on div "[DATE] [DATE]" at bounding box center [1138, 282] width 143 height 17
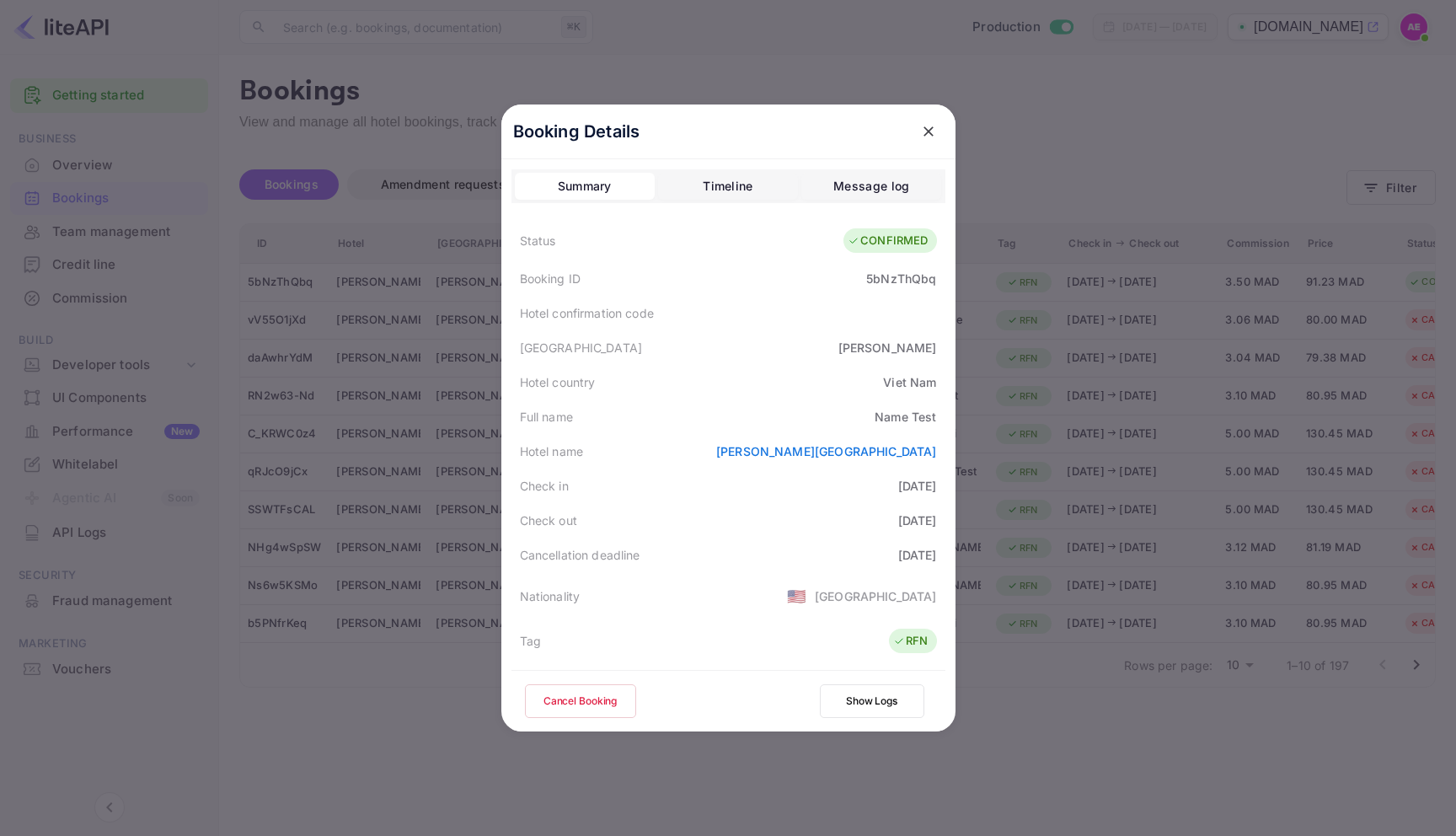
click at [559, 704] on button "Cancel Booking" at bounding box center [580, 701] width 111 height 34
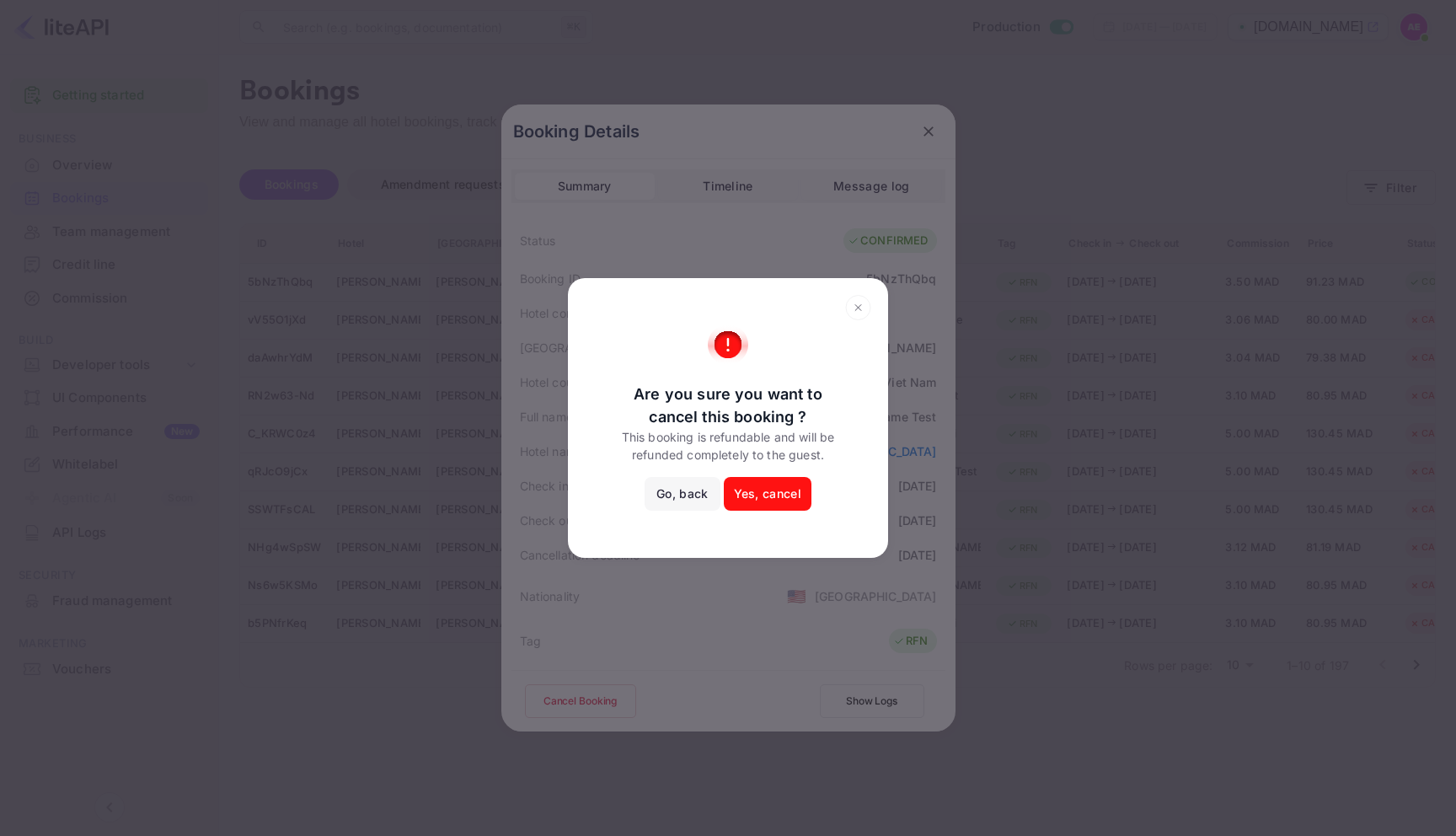
click at [769, 493] on button "Yes, cancel" at bounding box center [767, 493] width 87 height 34
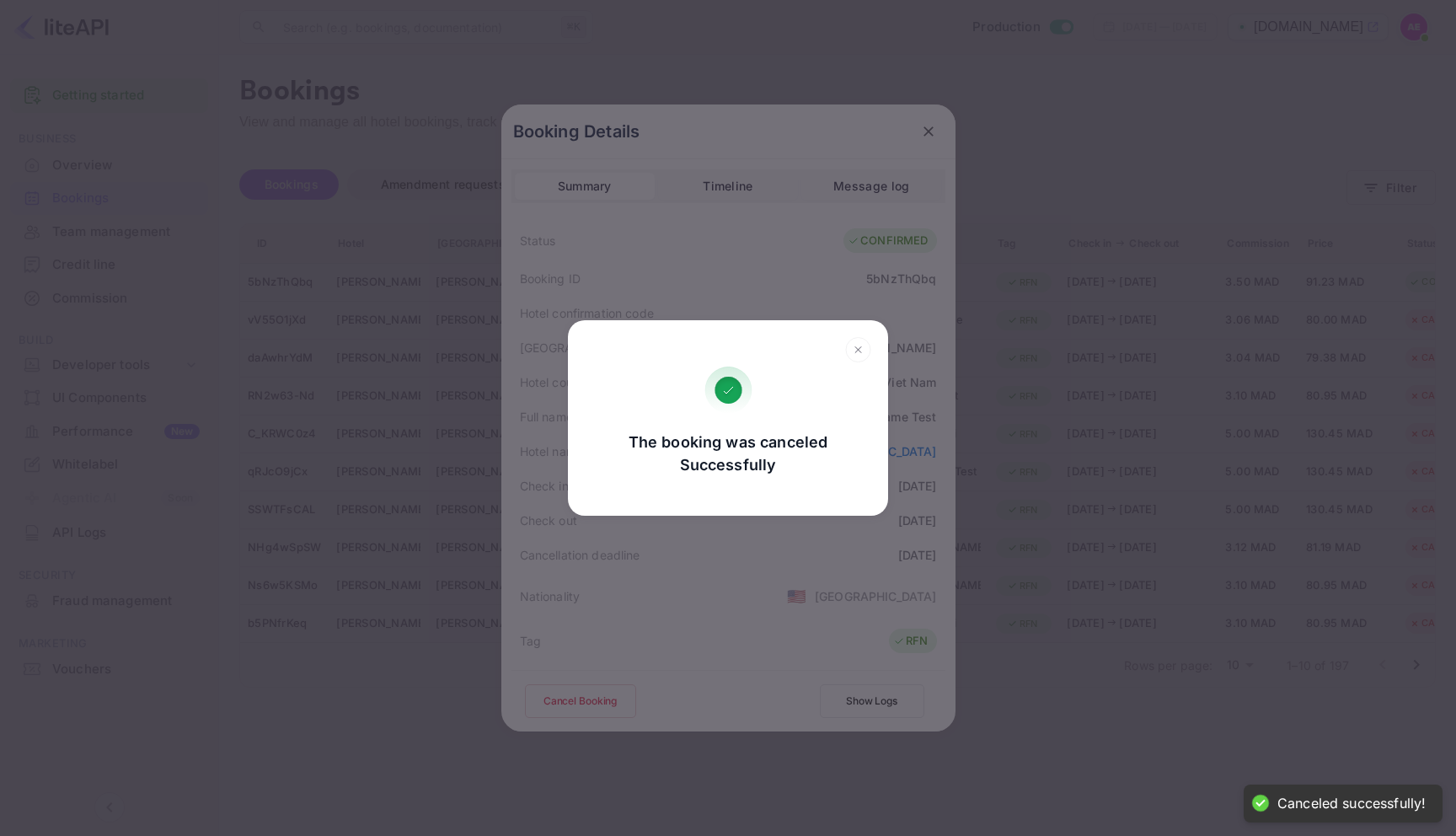
click at [854, 351] on icon at bounding box center [858, 350] width 26 height 26
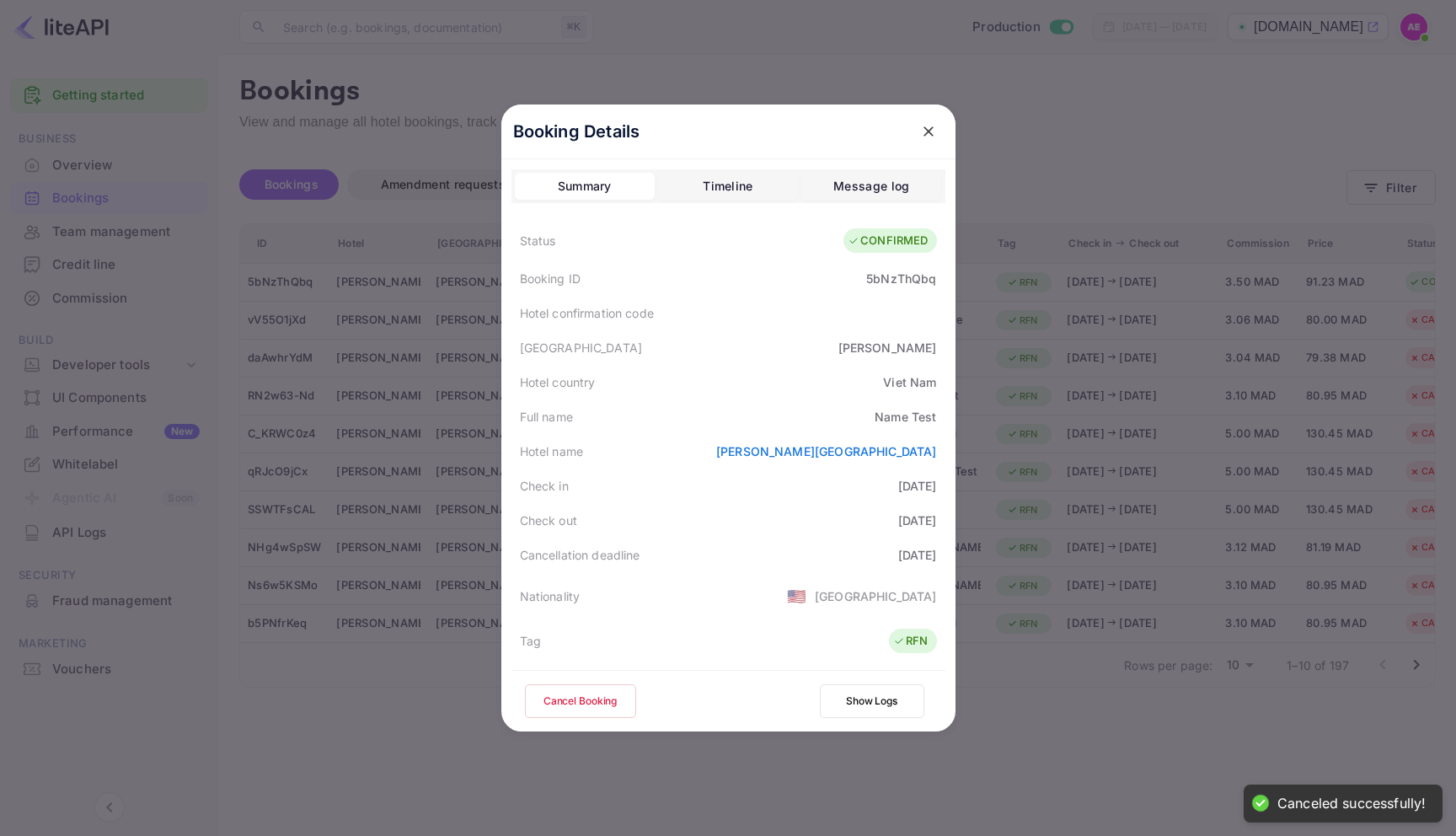
click at [922, 128] on icon "close" at bounding box center [929, 131] width 17 height 17
